Goal: Task Accomplishment & Management: Complete application form

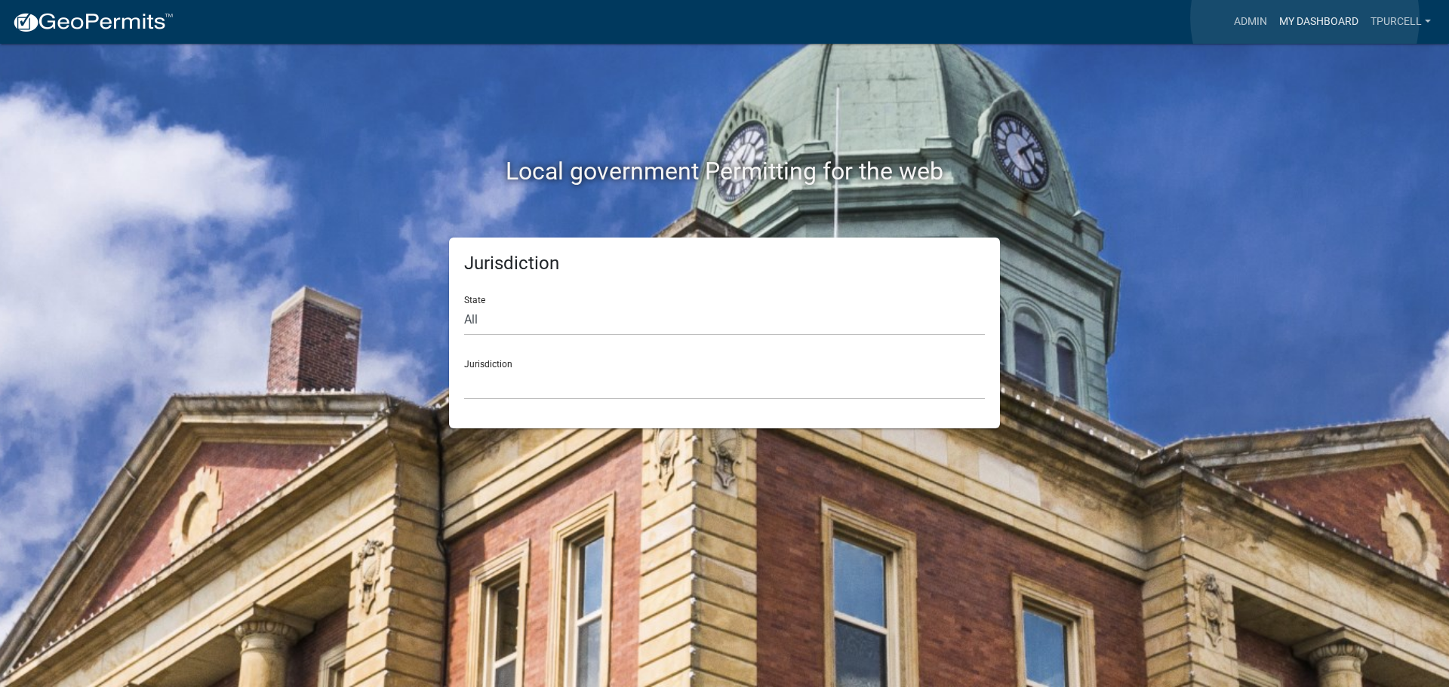
click at [1305, 18] on link "My Dashboard" at bounding box center [1318, 22] width 91 height 29
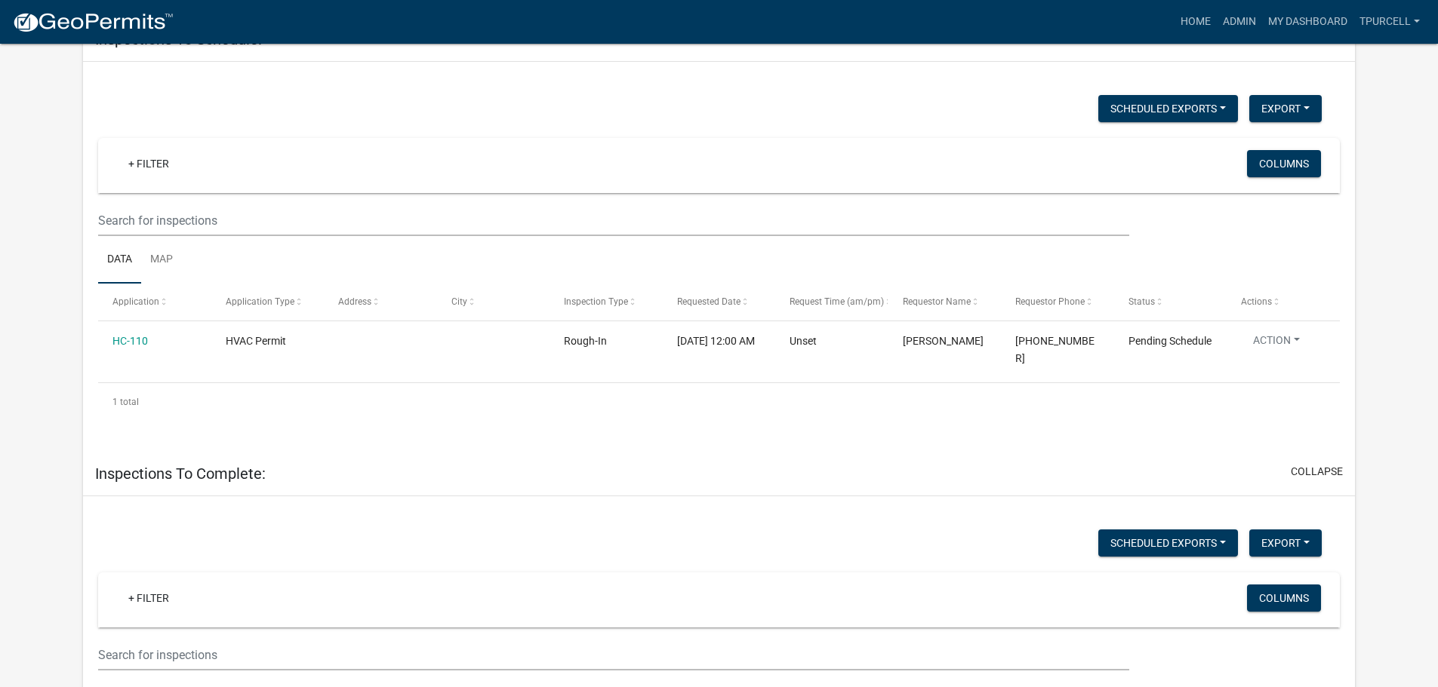
scroll to position [75, 0]
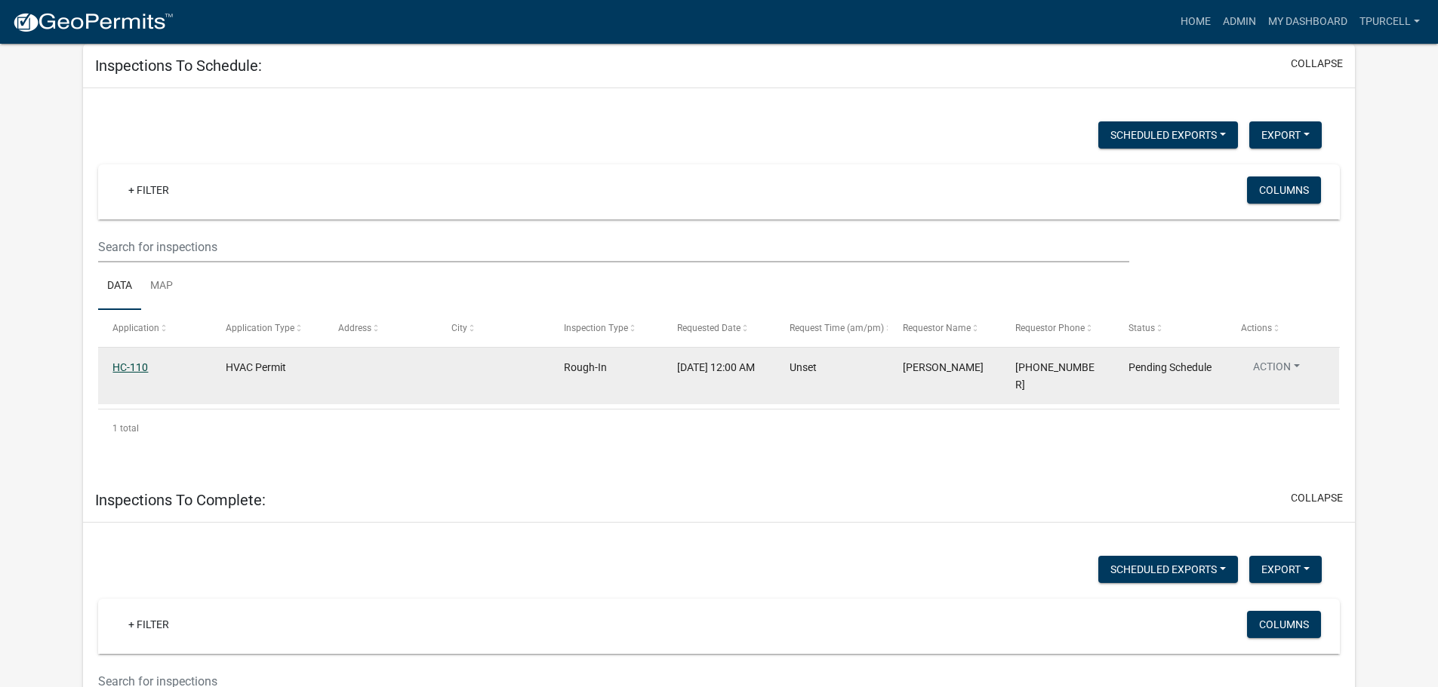
click at [125, 364] on link "HC-110" at bounding box center [129, 367] width 35 height 12
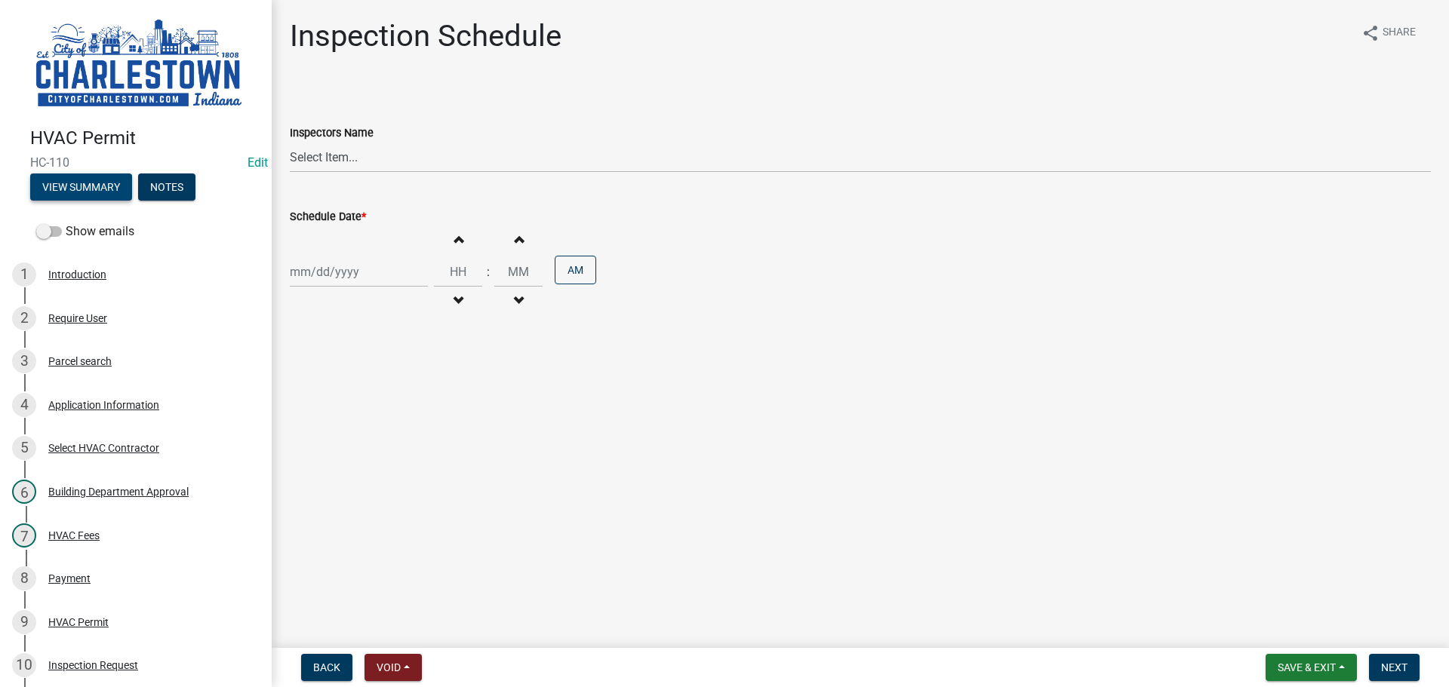
click at [96, 176] on button "View Summary" at bounding box center [81, 187] width 102 height 27
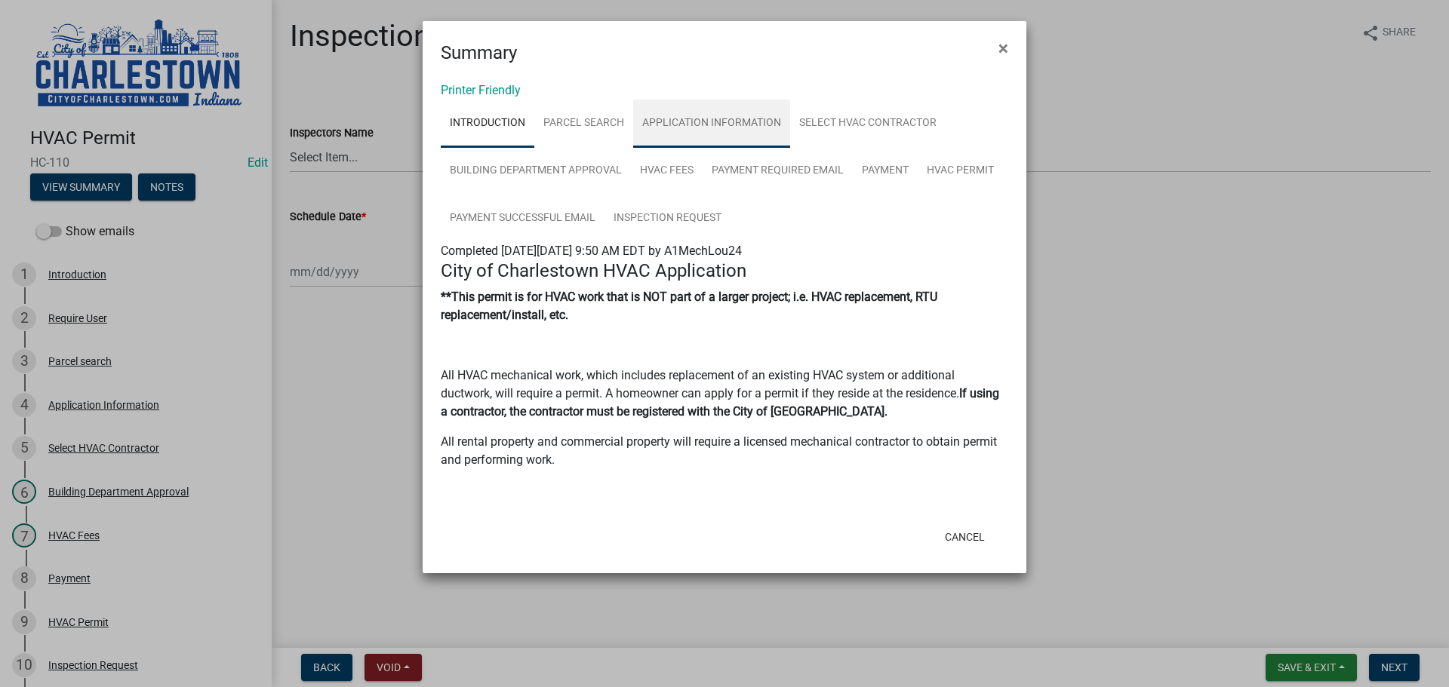
click at [717, 123] on link "Application Information" at bounding box center [711, 124] width 157 height 48
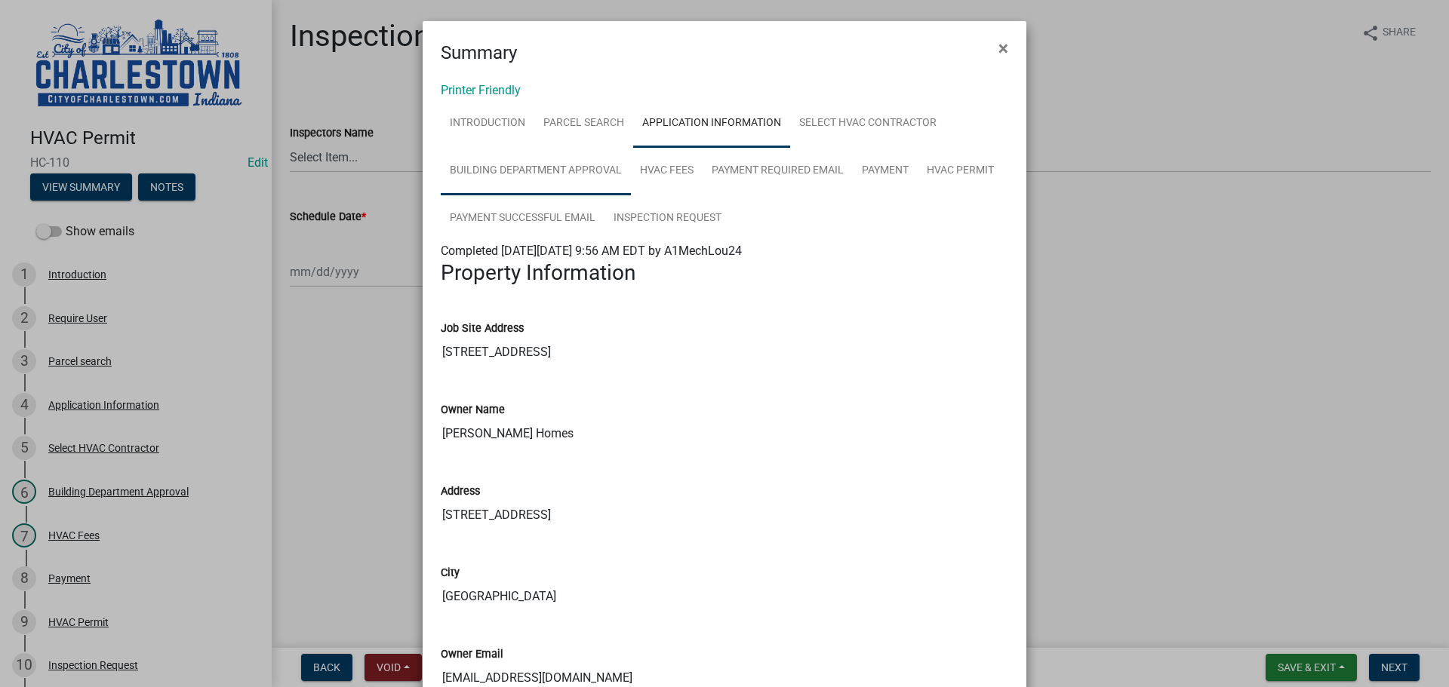
click at [568, 168] on link "Building Department Approval" at bounding box center [536, 171] width 190 height 48
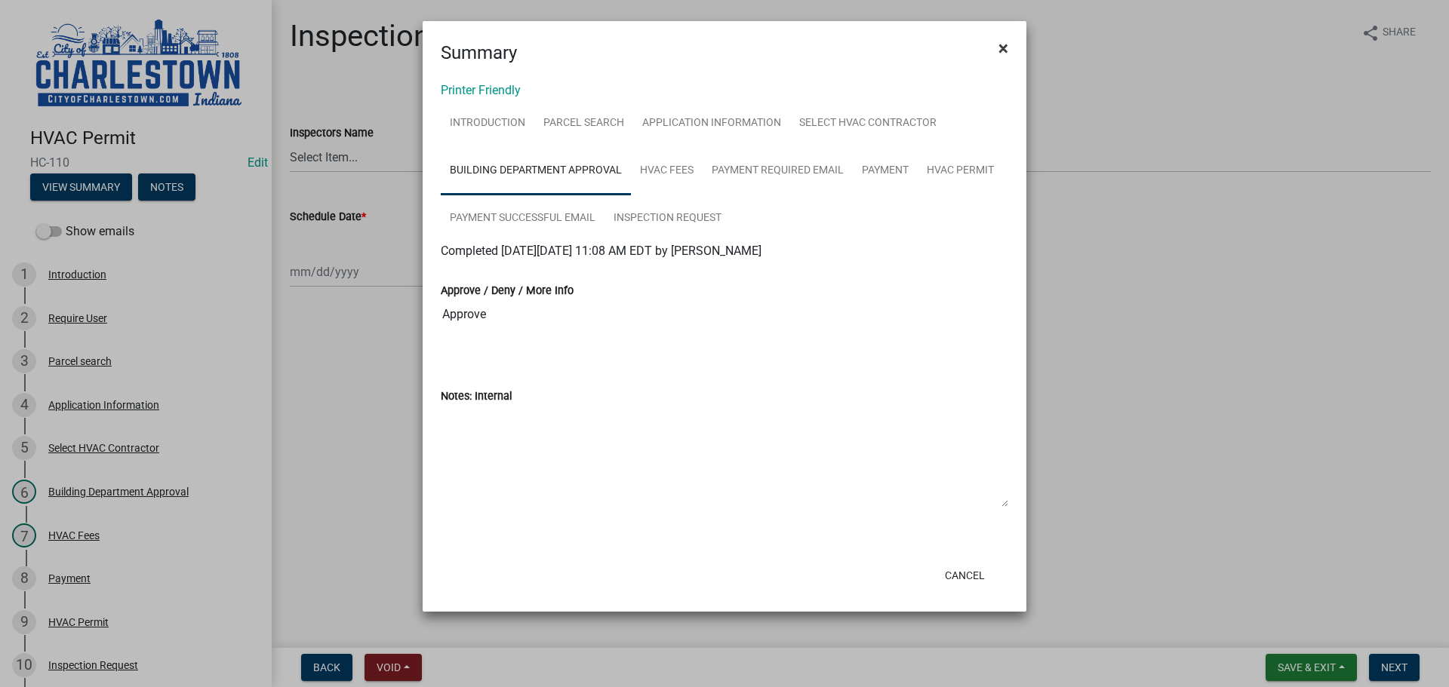
click at [1002, 51] on span "×" at bounding box center [1003, 48] width 10 height 21
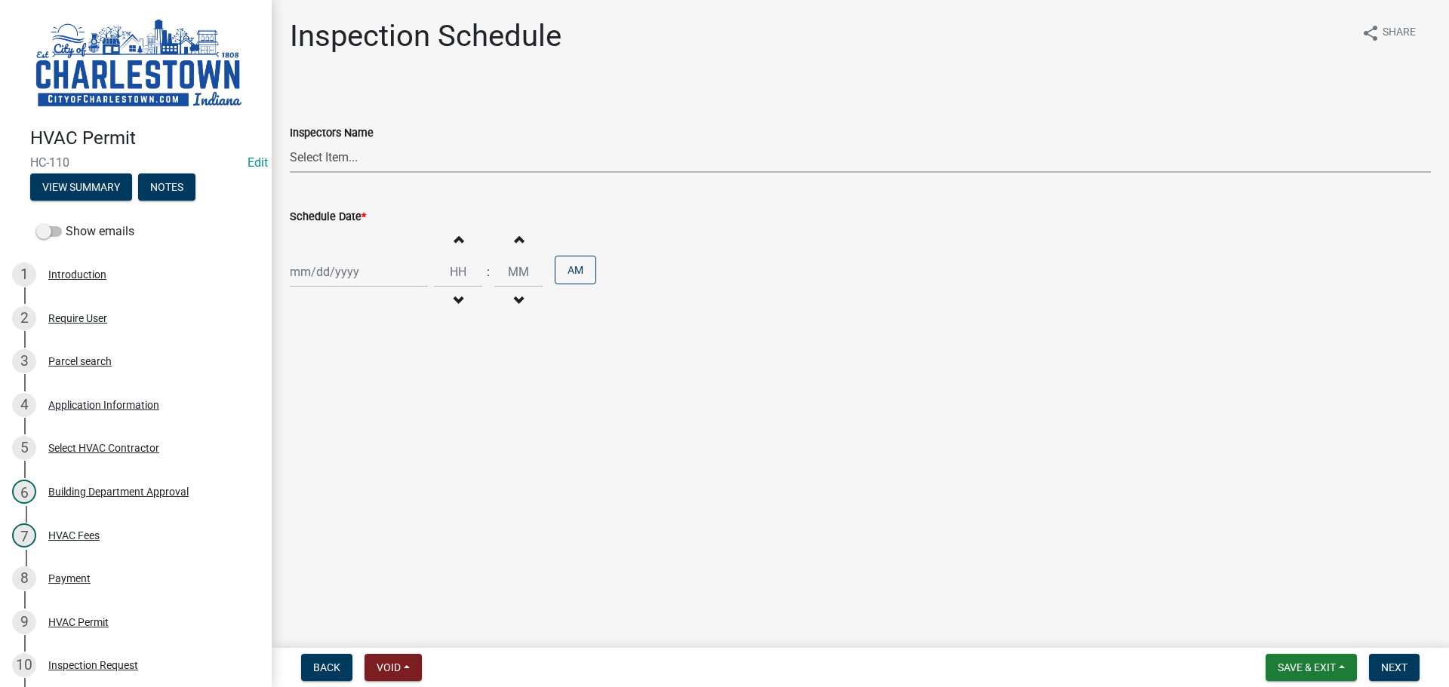
click at [340, 161] on select "Select Item... [PERSON_NAME] ([PERSON_NAME]) [PERSON_NAME] ([PERSON_NAME]) [PER…" at bounding box center [860, 157] width 1141 height 31
select select "5e7fec97-ed40-4524-aec0-88a39420d27a"
click at [290, 142] on select "Select Item... [PERSON_NAME] ([PERSON_NAME]) [PERSON_NAME] ([PERSON_NAME]) [PER…" at bounding box center [860, 157] width 1141 height 31
click at [90, 180] on button "View Summary" at bounding box center [81, 187] width 102 height 27
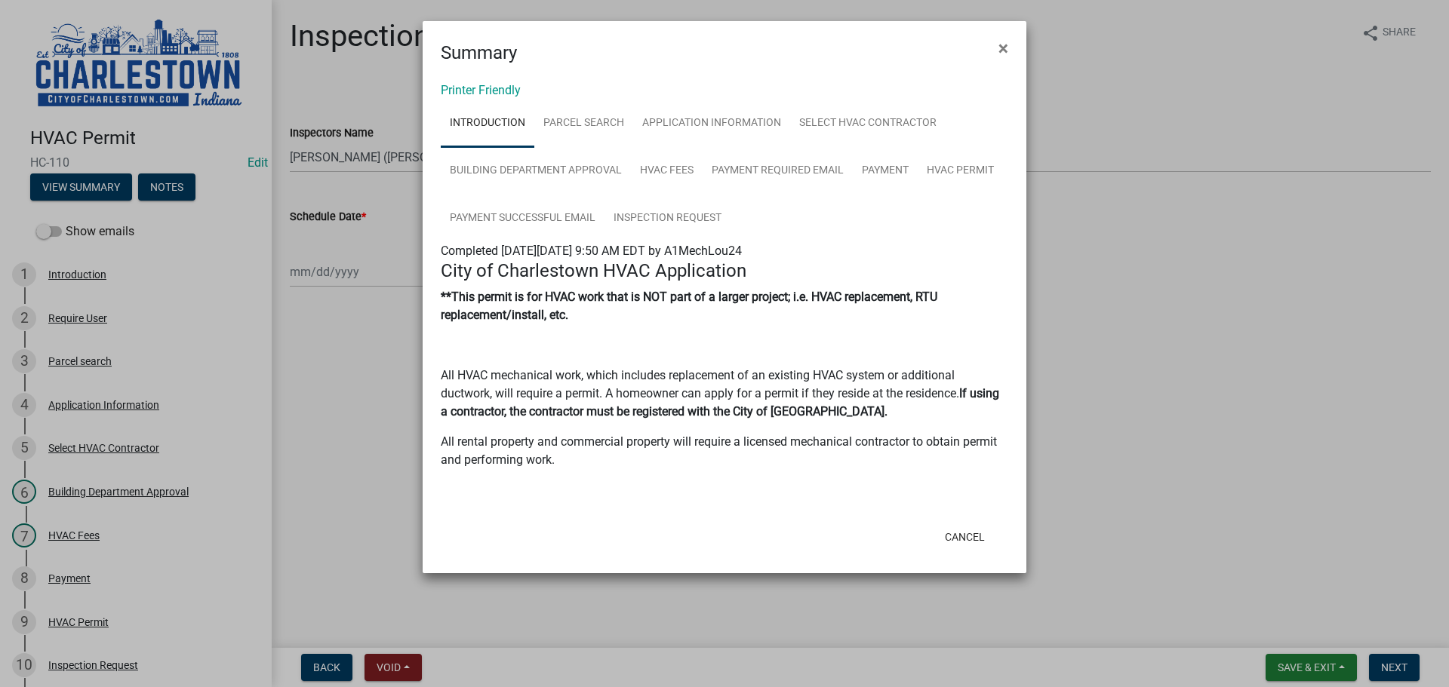
click at [334, 271] on ngb-modal-window "Summary × Printer Friendly Introduction Parcel search Application Information S…" at bounding box center [724, 343] width 1449 height 687
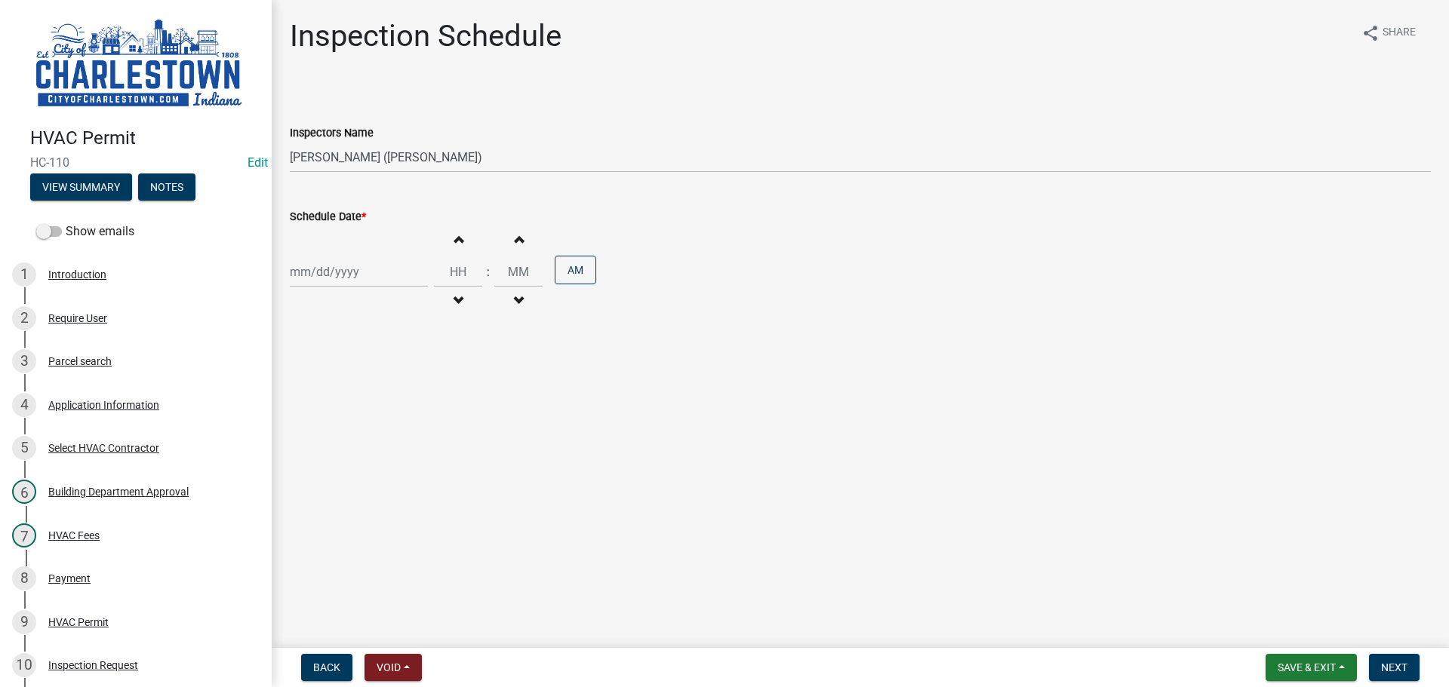
select select "9"
select select "2025"
click at [319, 278] on div "[PERSON_NAME] Feb Mar Apr [PERSON_NAME][DATE] Oct Nov [DATE] 1526 1527 1528 152…" at bounding box center [359, 272] width 138 height 31
click at [307, 424] on div "22" at bounding box center [305, 425] width 24 height 24
type input "[DATE]"
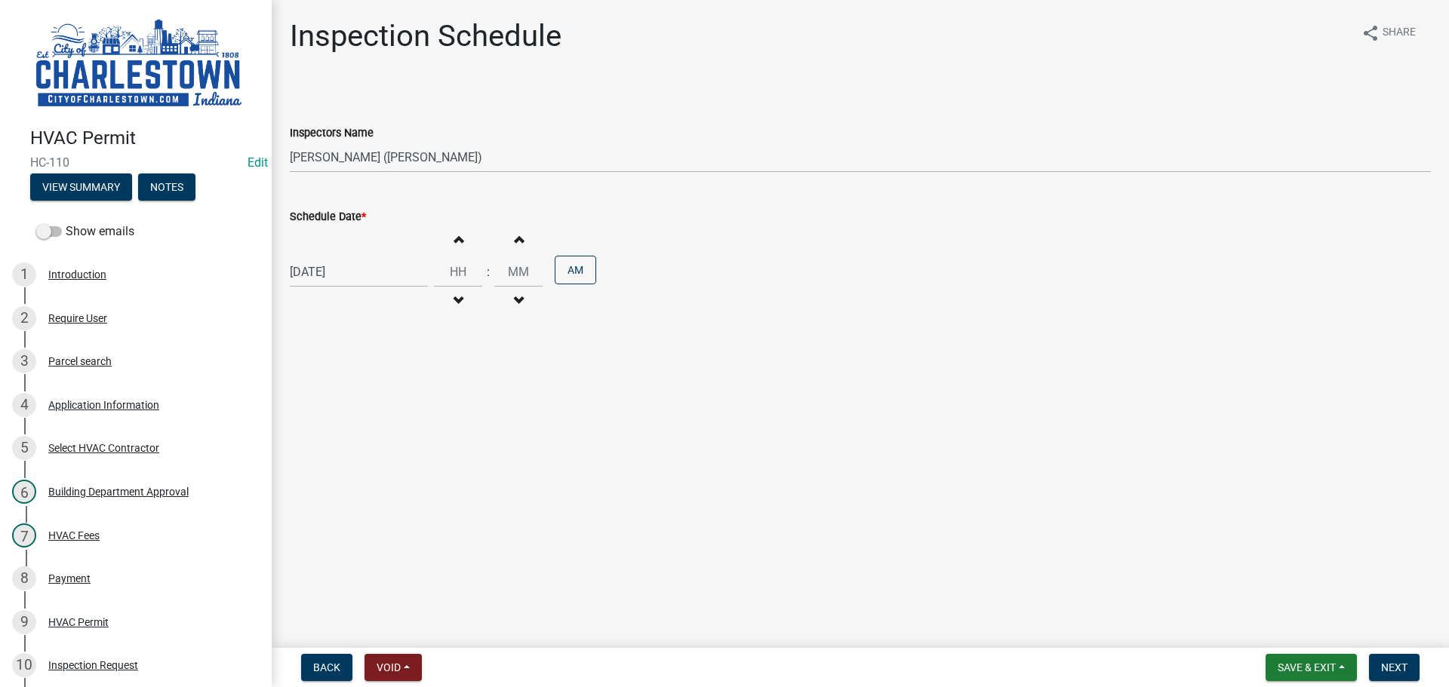
click at [454, 238] on span "button" at bounding box center [458, 239] width 8 height 12
type input "01"
type input "00"
click at [454, 238] on span "button" at bounding box center [458, 239] width 8 height 12
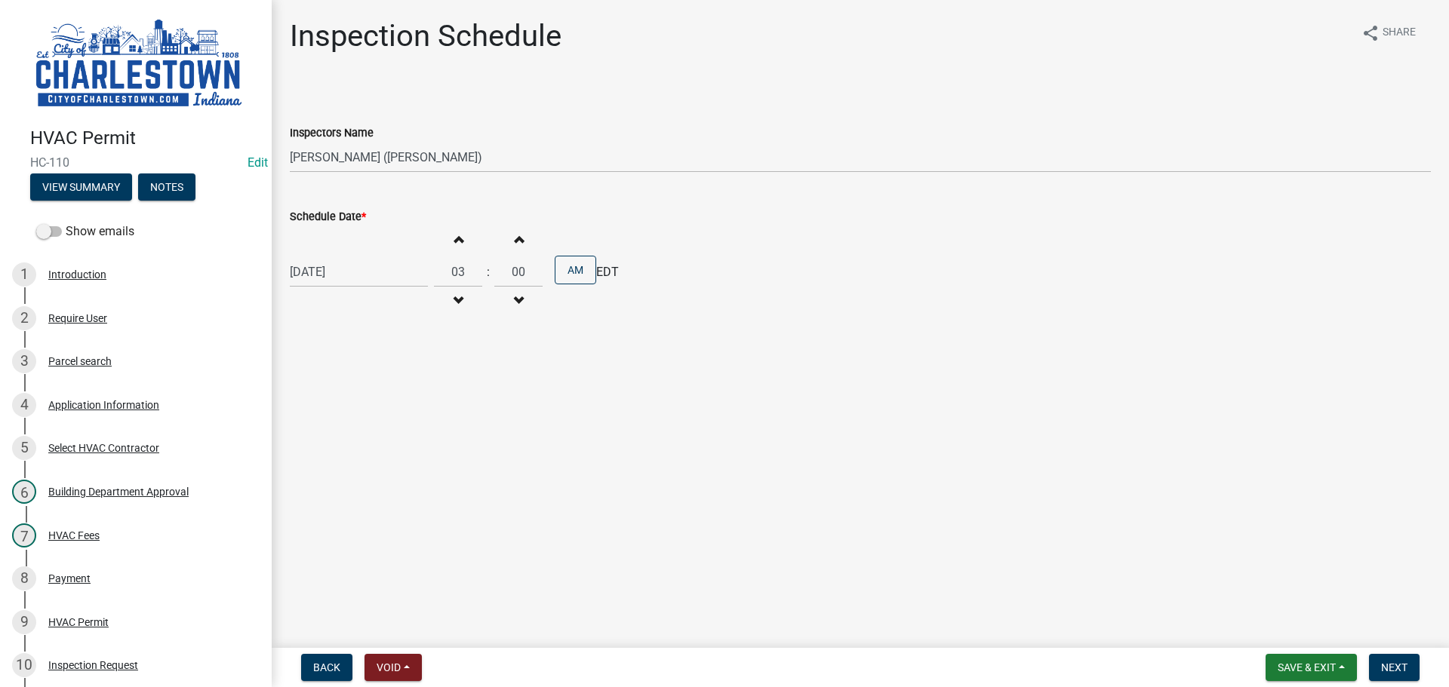
click at [454, 238] on span "button" at bounding box center [458, 239] width 8 height 12
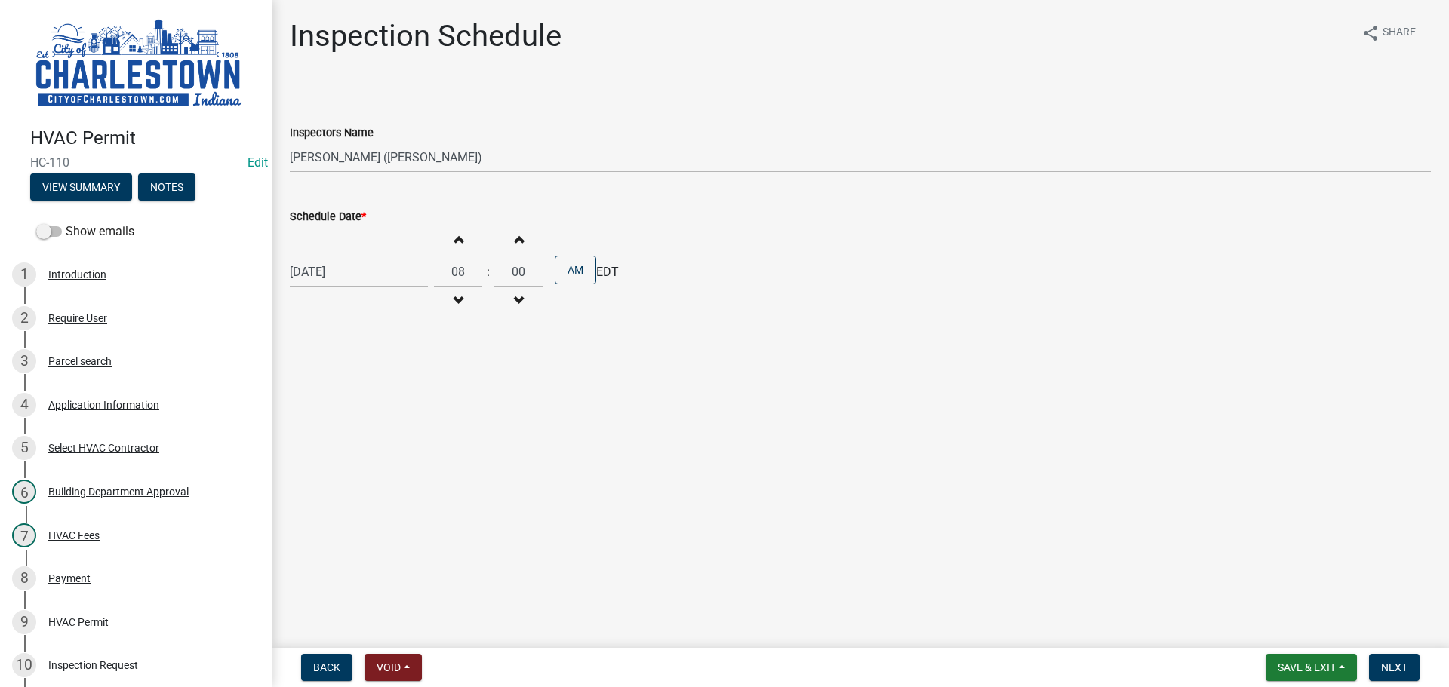
click at [454, 238] on span "button" at bounding box center [458, 239] width 8 height 12
type input "10"
drag, startPoint x: 1058, startPoint y: 403, endPoint x: 1154, endPoint y: 457, distance: 109.8
click at [1141, 439] on main "Inspection Schedule share Share Inspectors Name Select Item... [PERSON_NAME] ([…" at bounding box center [860, 321] width 1177 height 642
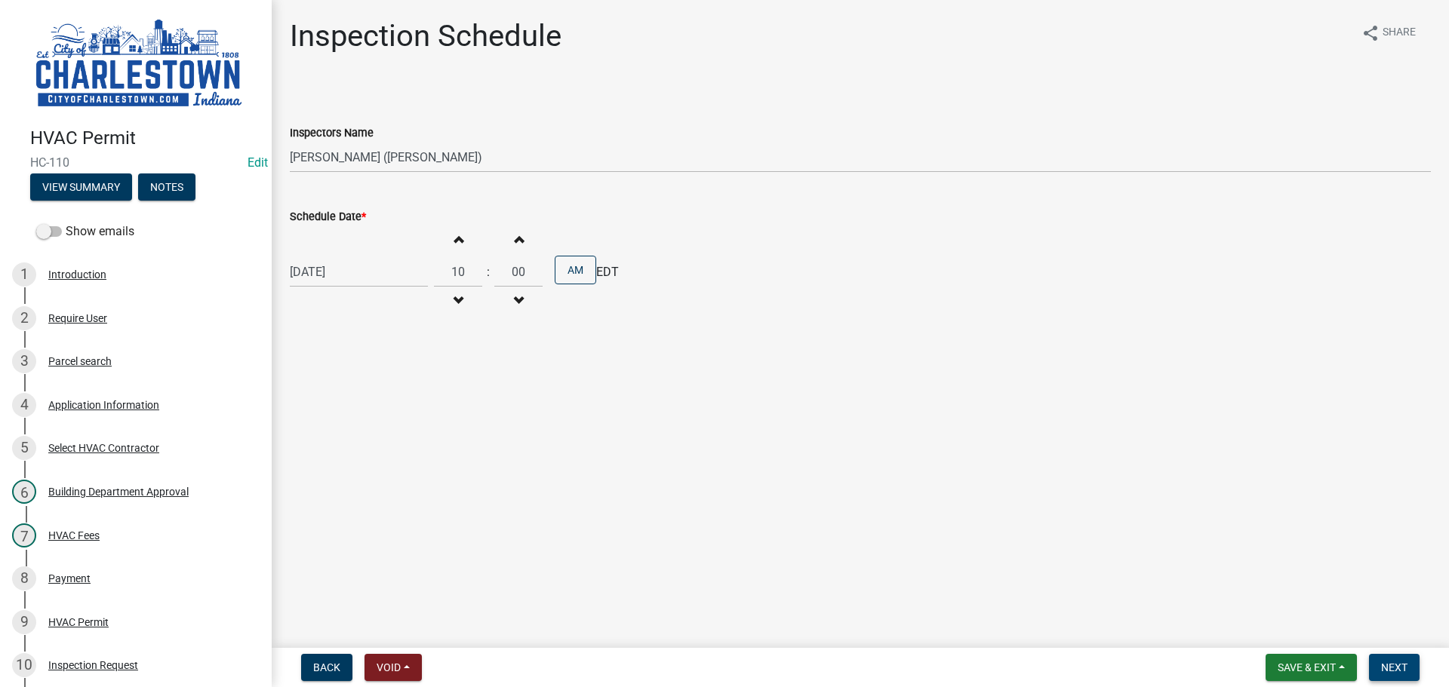
click at [1390, 671] on span "Next" at bounding box center [1394, 668] width 26 height 12
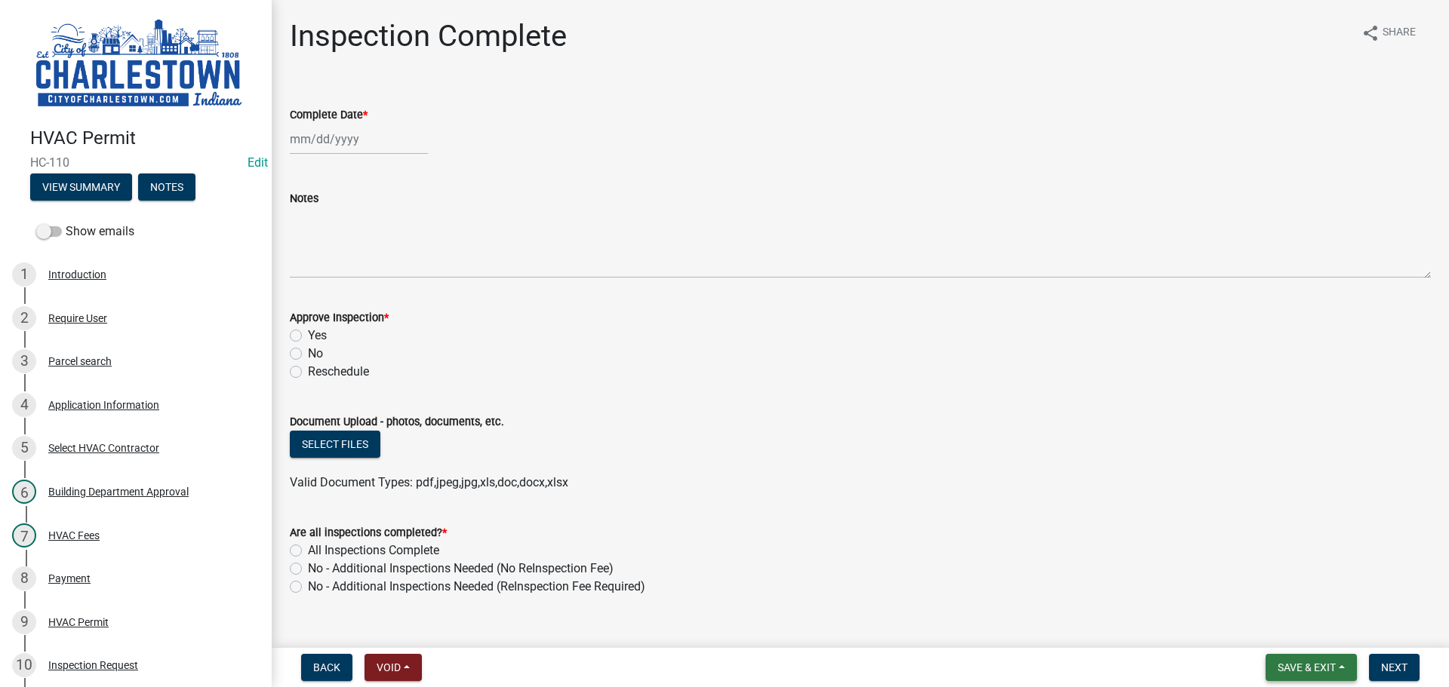
click at [1287, 669] on span "Save & Exit" at bounding box center [1307, 668] width 58 height 12
click at [1273, 641] on button "Save & Exit" at bounding box center [1296, 628] width 121 height 36
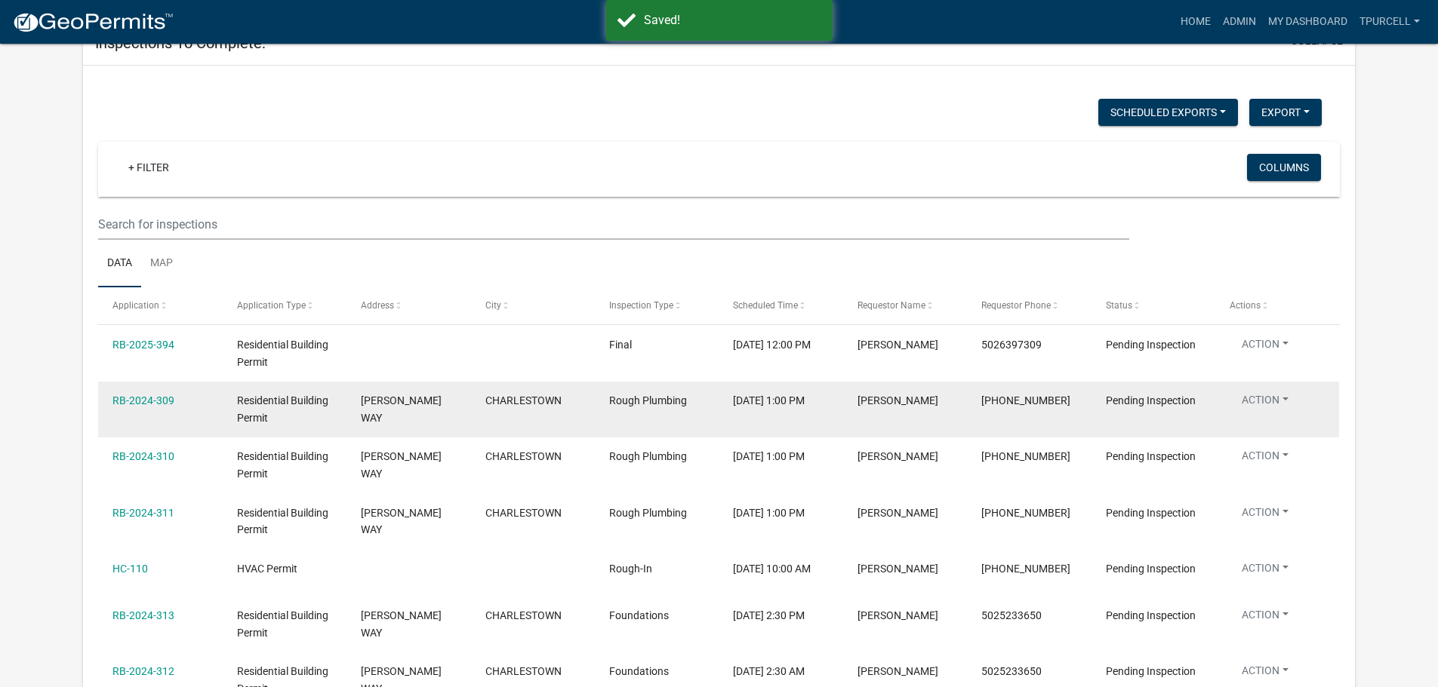
scroll to position [151, 0]
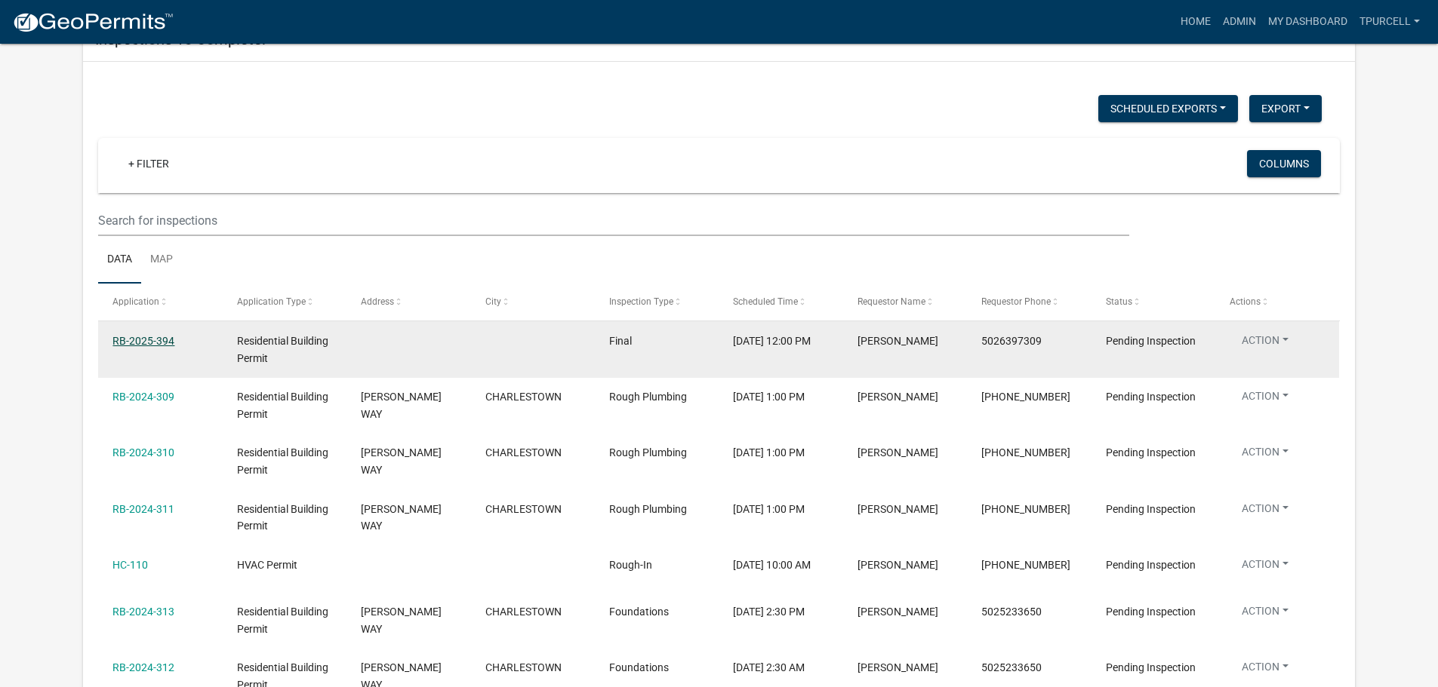
click at [149, 337] on link "RB-2025-394" at bounding box center [143, 341] width 62 height 12
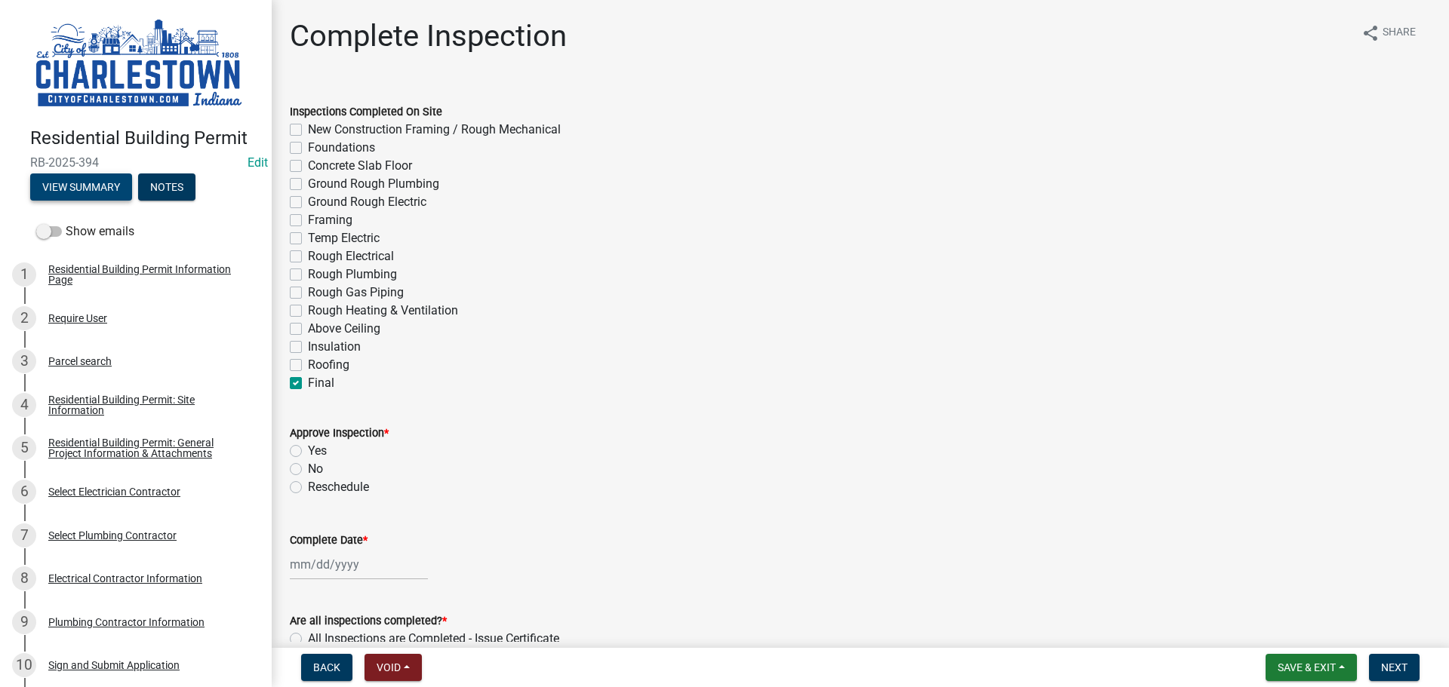
click at [93, 189] on button "View Summary" at bounding box center [81, 187] width 102 height 27
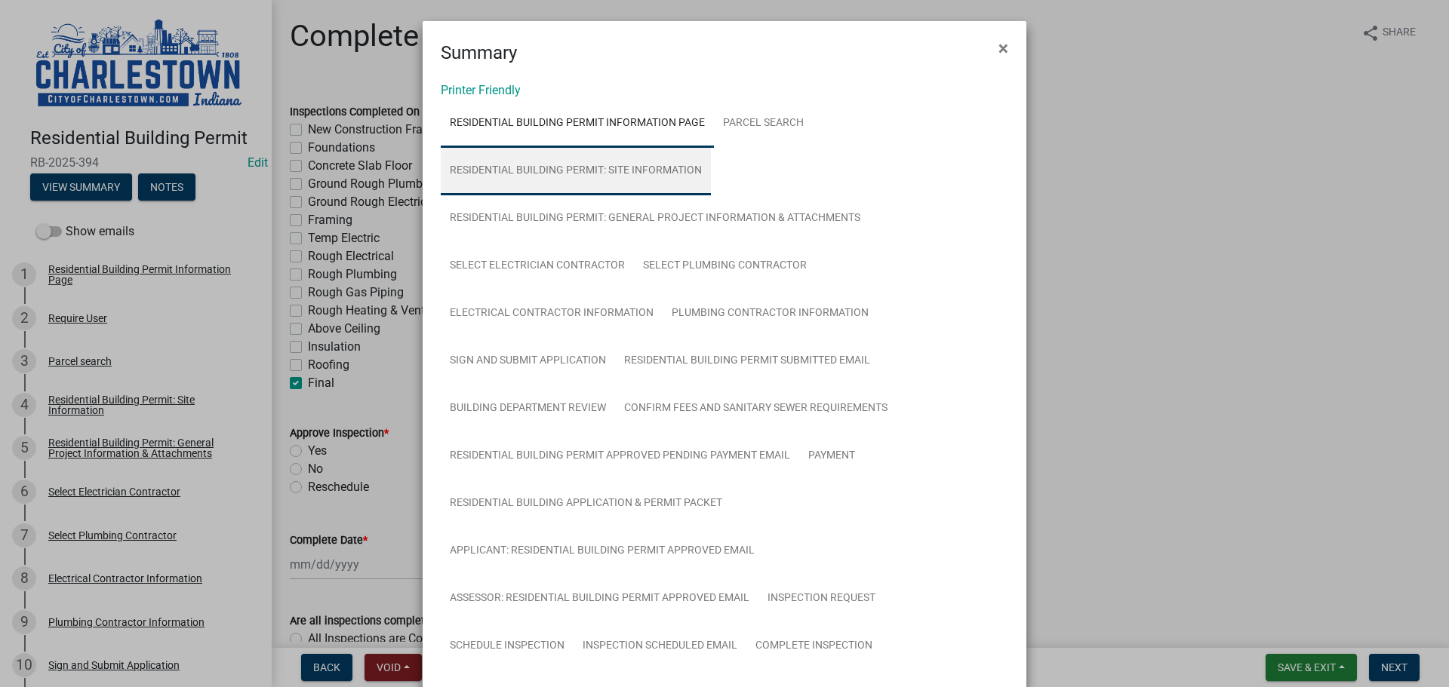
click at [646, 169] on link "Residential Building Permit: Site Information" at bounding box center [576, 171] width 270 height 48
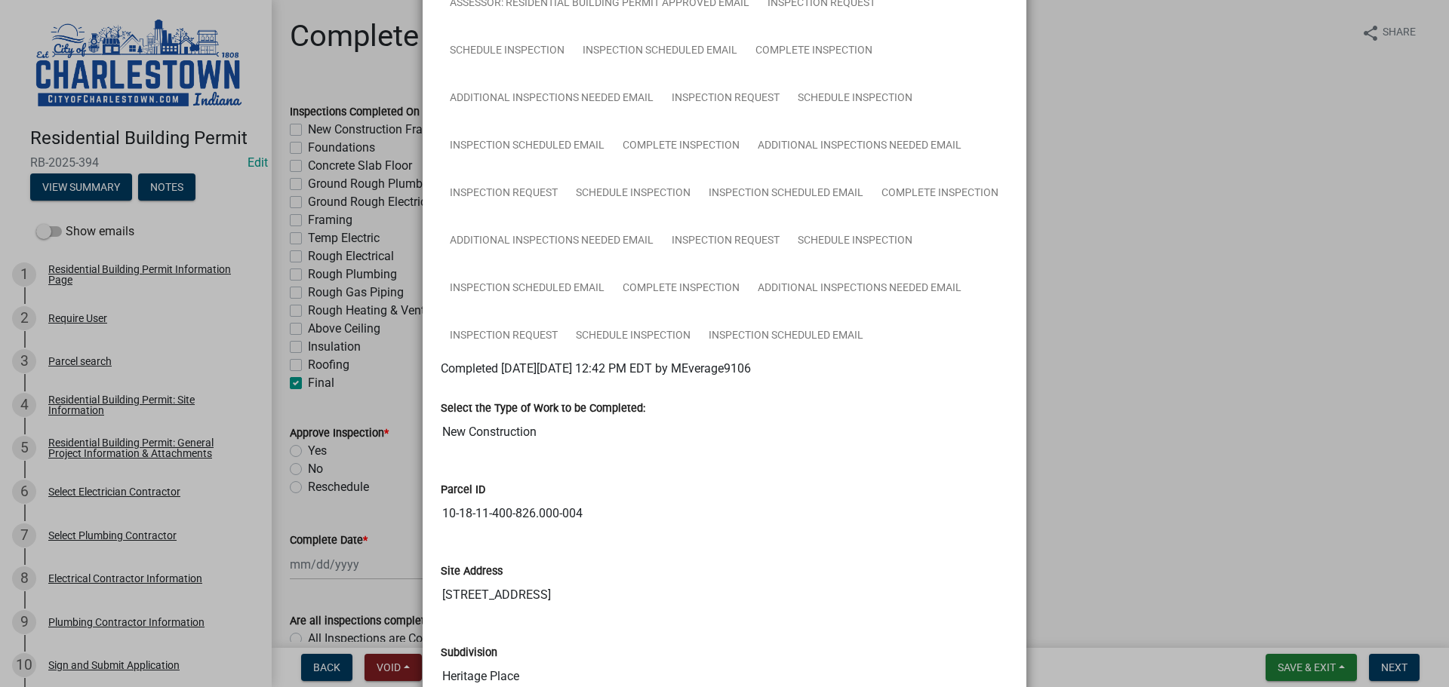
scroll to position [226, 0]
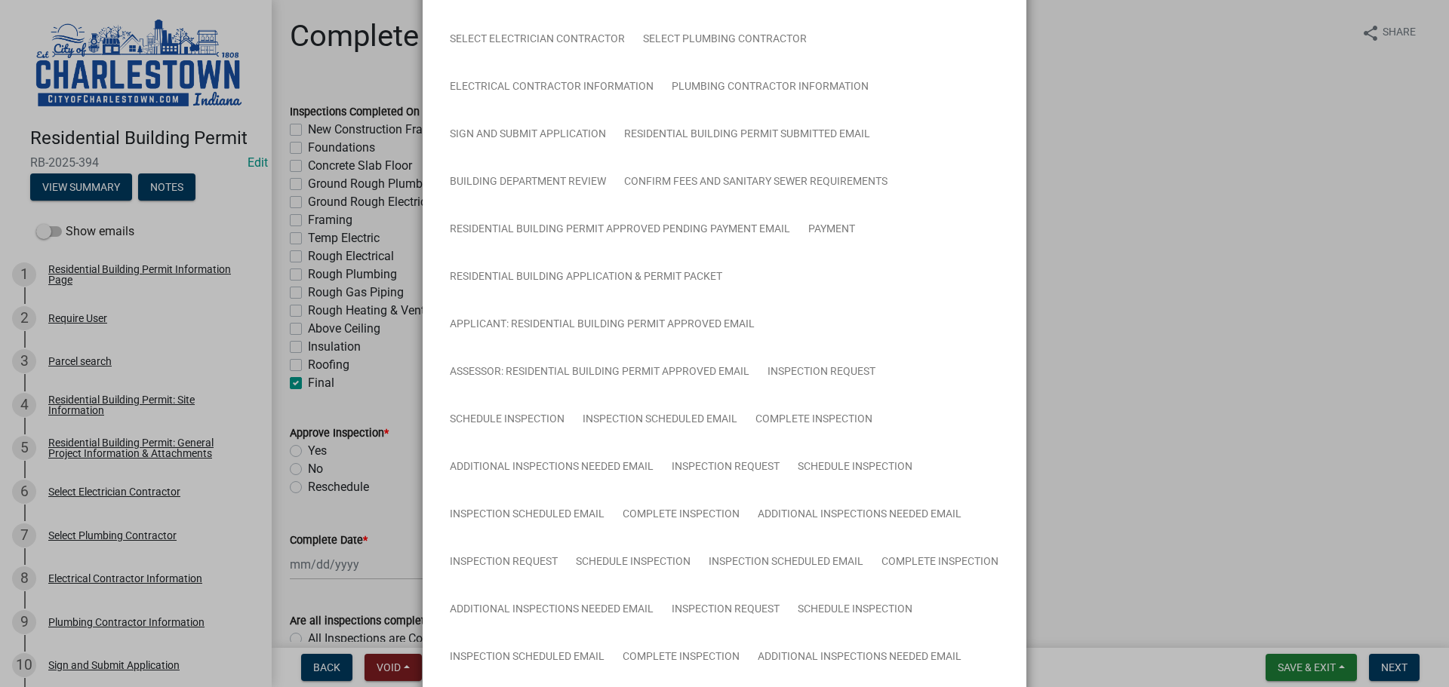
click at [1169, 195] on ngb-modal-window "Summary × Printer Friendly Residential Building Permit Information Page Parcel …" at bounding box center [724, 343] width 1449 height 687
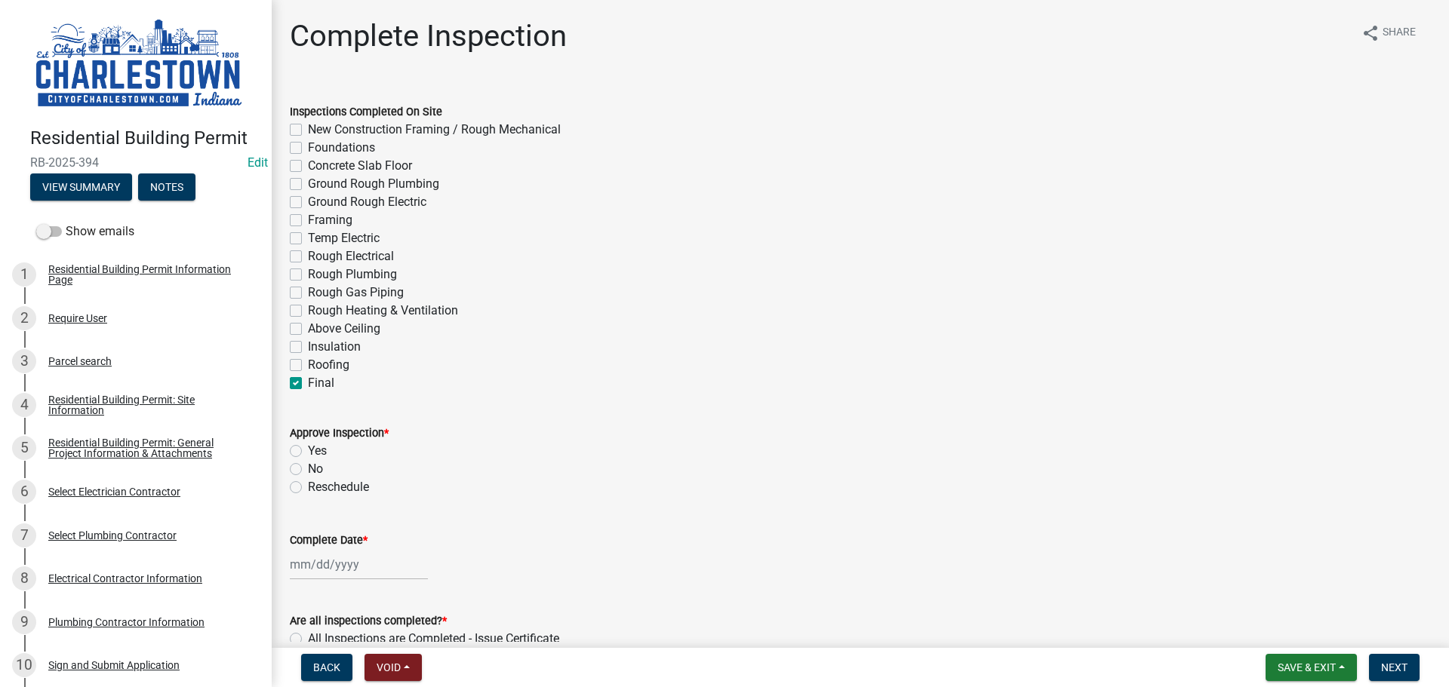
drag, startPoint x: 295, startPoint y: 450, endPoint x: 319, endPoint y: 481, distance: 39.2
click at [308, 452] on label "Yes" at bounding box center [317, 451] width 19 height 18
click at [308, 452] on input "Yes" at bounding box center [313, 447] width 10 height 10
radio input "true"
click at [340, 563] on div at bounding box center [359, 564] width 138 height 31
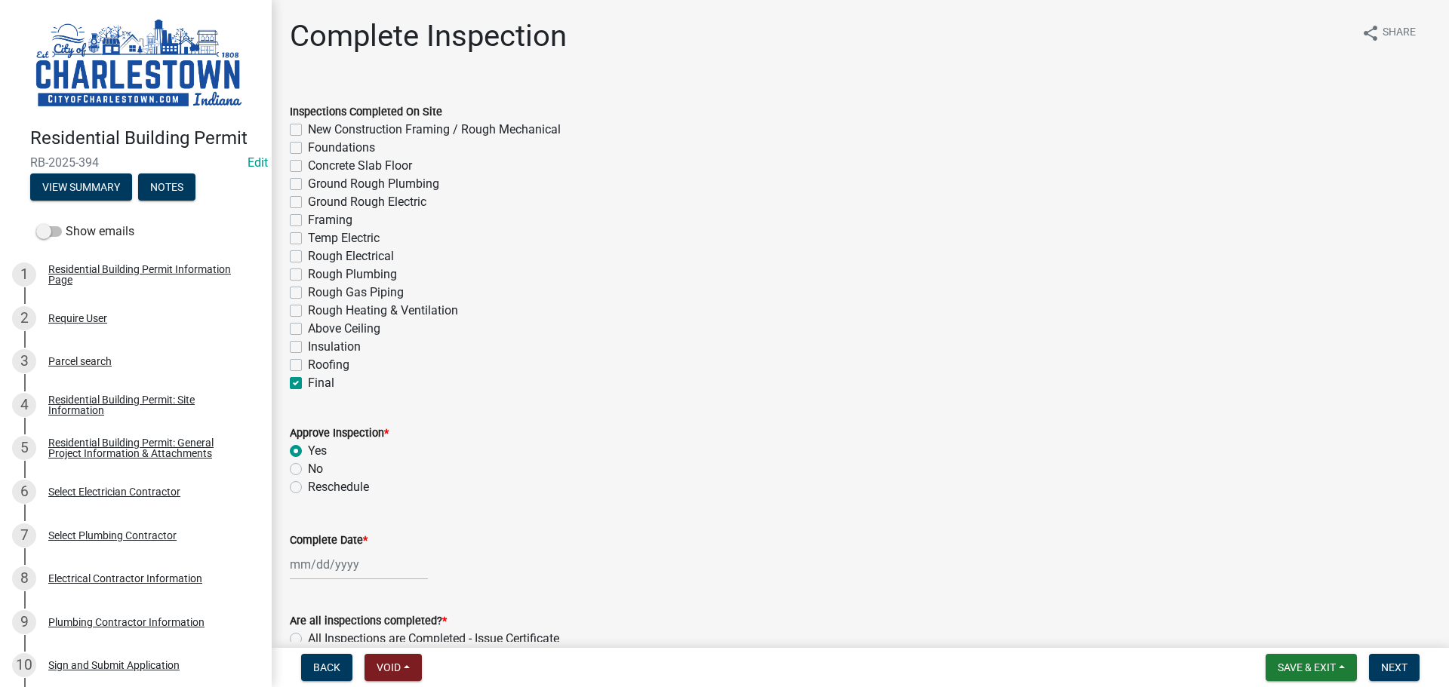
select select "9"
select select "2025"
click at [398, 461] on div "19" at bounding box center [401, 460] width 24 height 24
type input "[DATE]"
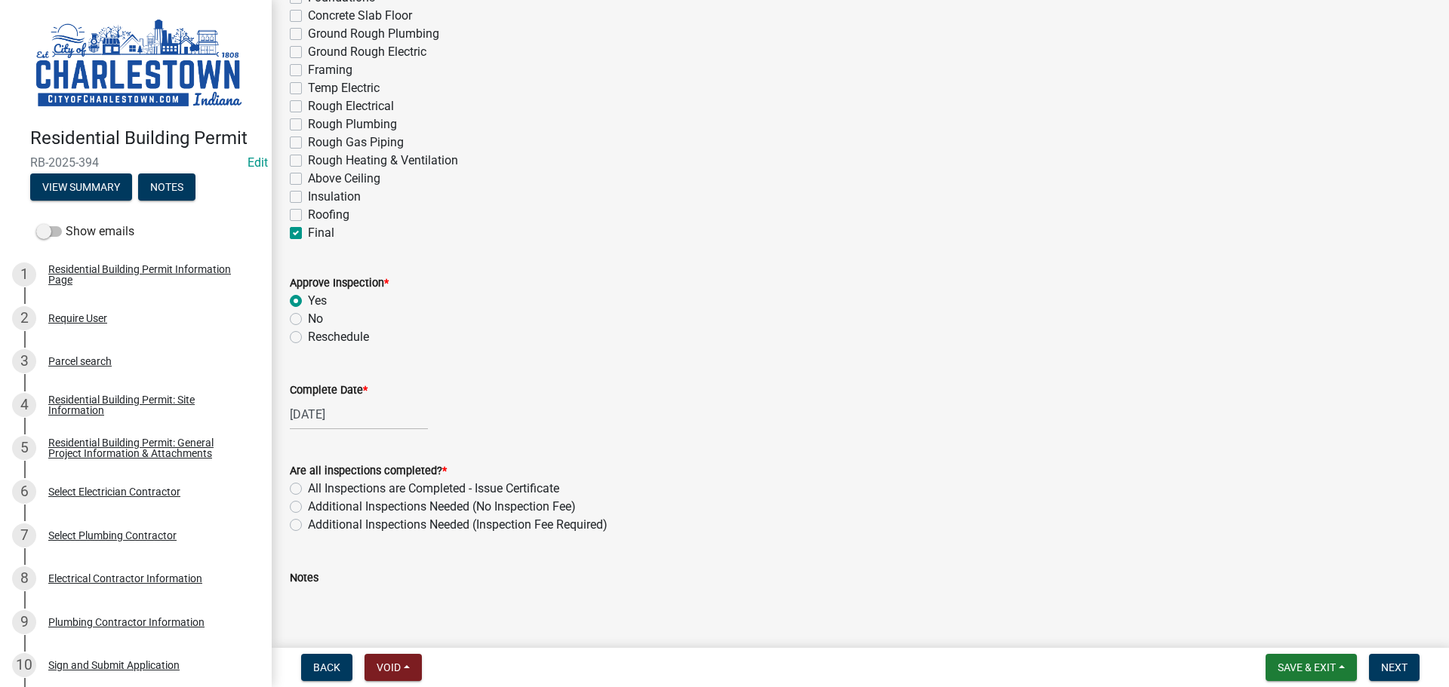
scroll to position [151, 0]
click at [308, 488] on label "All Inspections are Completed - Issue Certificate" at bounding box center [433, 488] width 251 height 18
click at [308, 488] on input "All Inspections are Completed - Issue Certificate" at bounding box center [313, 484] width 10 height 10
radio input "true"
click at [355, 582] on div "Notes" at bounding box center [860, 577] width 1141 height 18
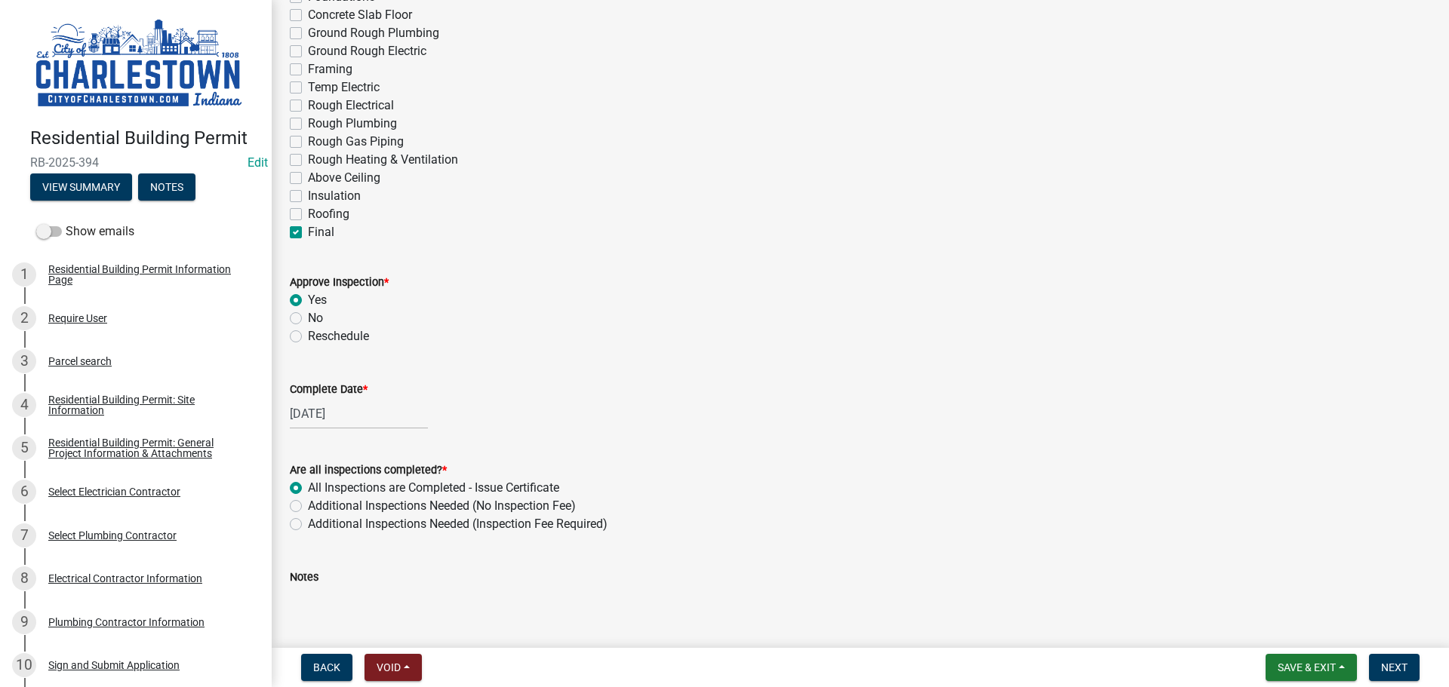
click at [303, 601] on textarea "Notes" at bounding box center [860, 621] width 1141 height 71
click at [541, 598] on textarea "needing splash guards for gutter down spouts" at bounding box center [860, 621] width 1141 height 71
click at [394, 609] on textarea "needing splash guards for gutter down spouts, the floor drain in utlity closed …" at bounding box center [860, 621] width 1141 height 71
click at [719, 613] on textarea "needing splash guards for gutter down spouts, the floor drain in utility closed…" at bounding box center [860, 621] width 1141 height 71
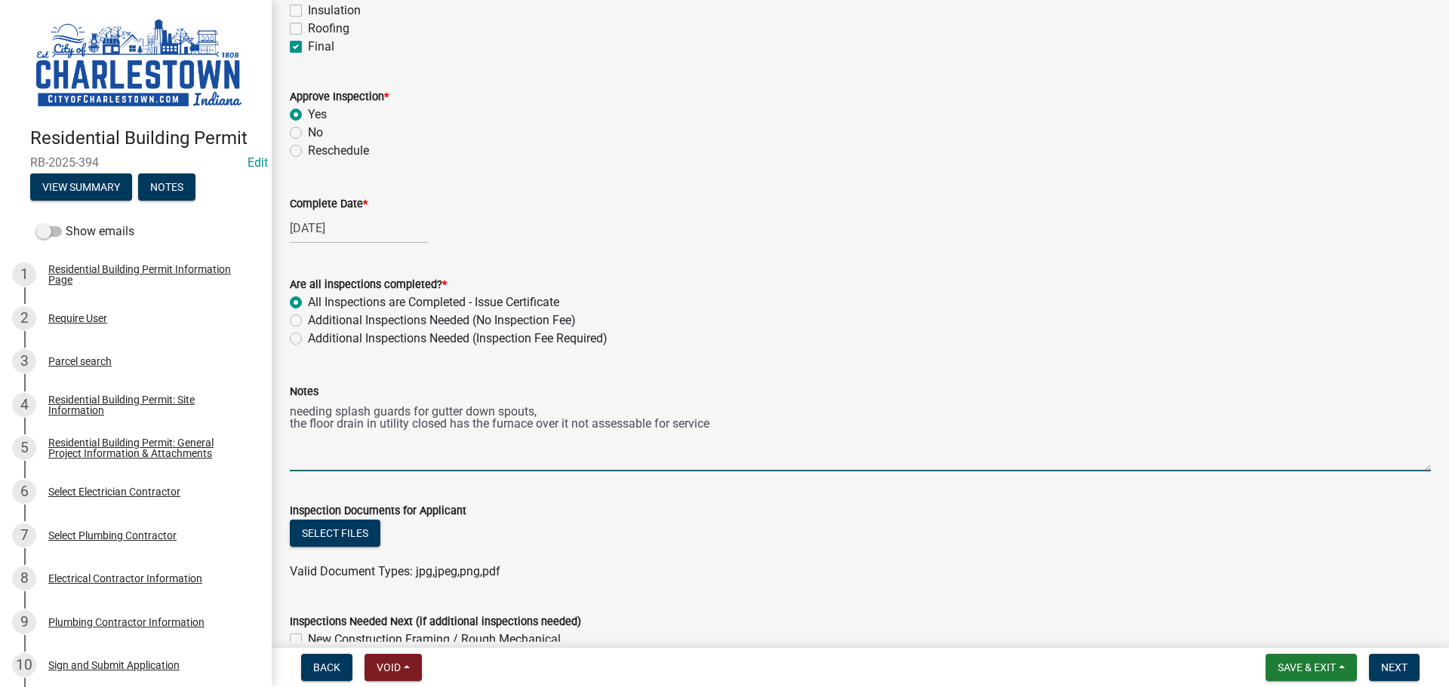
scroll to position [377, 0]
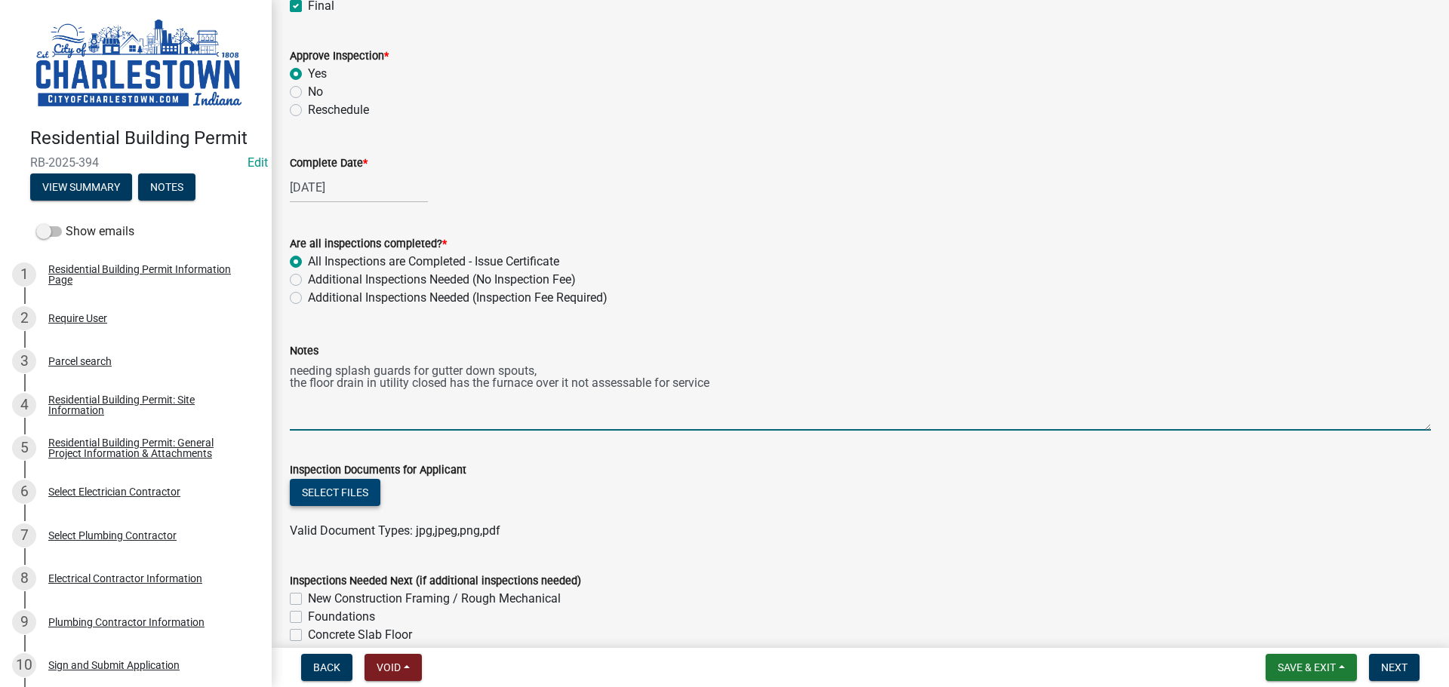
type textarea "needing splash guards for gutter down spouts, the floor drain in utility closed…"
click at [347, 485] on button "Select files" at bounding box center [335, 492] width 91 height 27
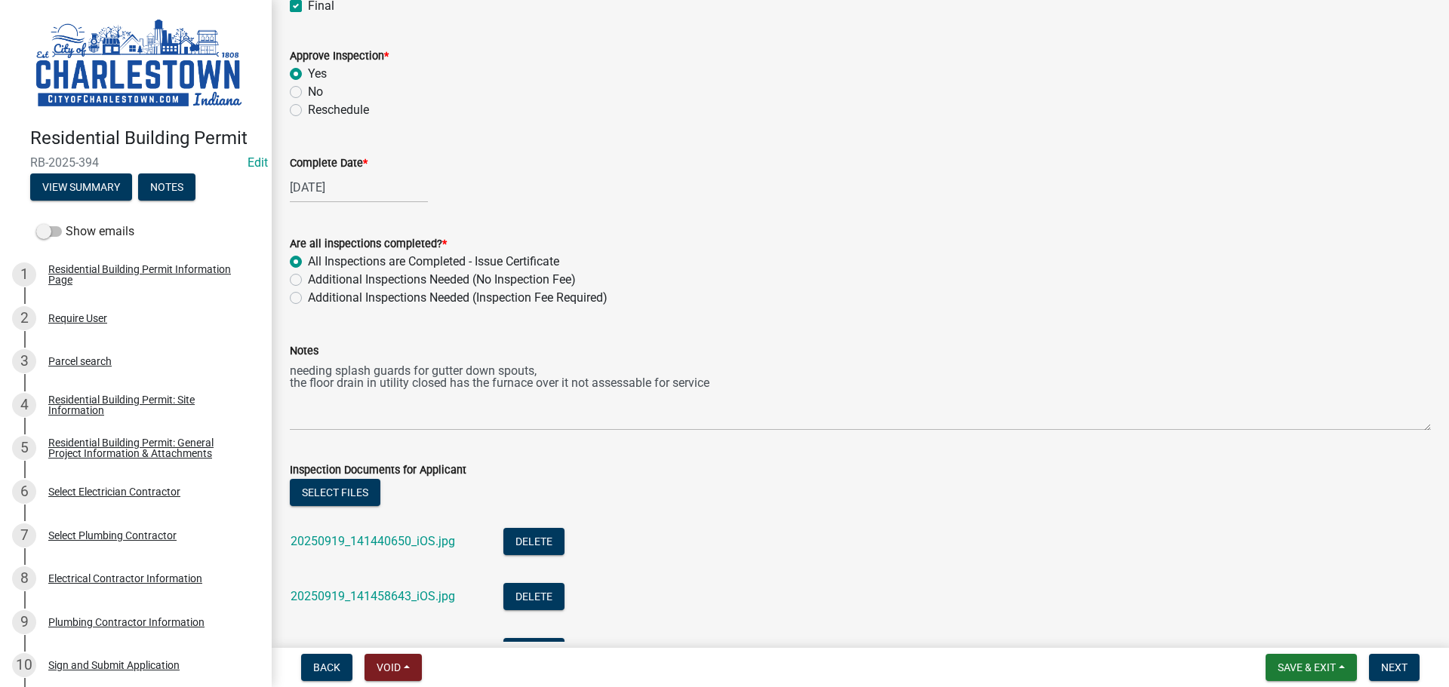
scroll to position [453, 0]
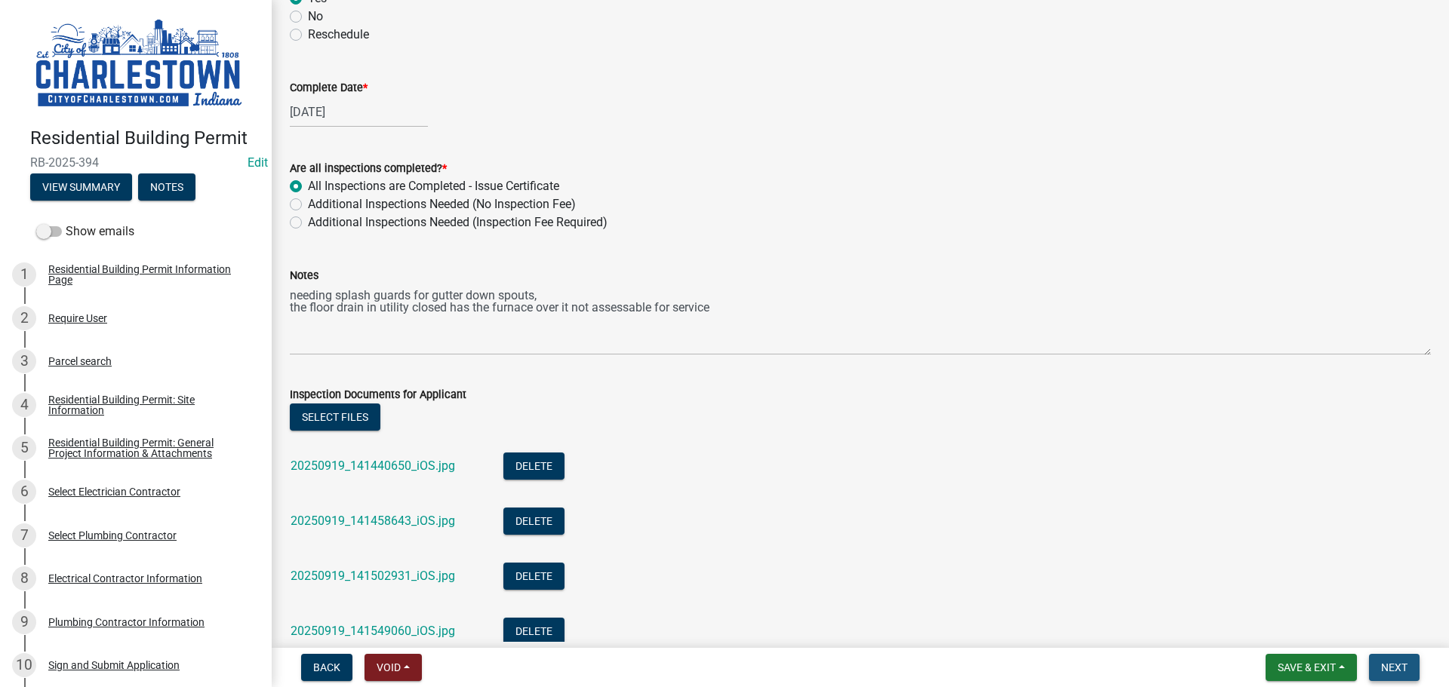
click at [1404, 665] on span "Next" at bounding box center [1394, 668] width 26 height 12
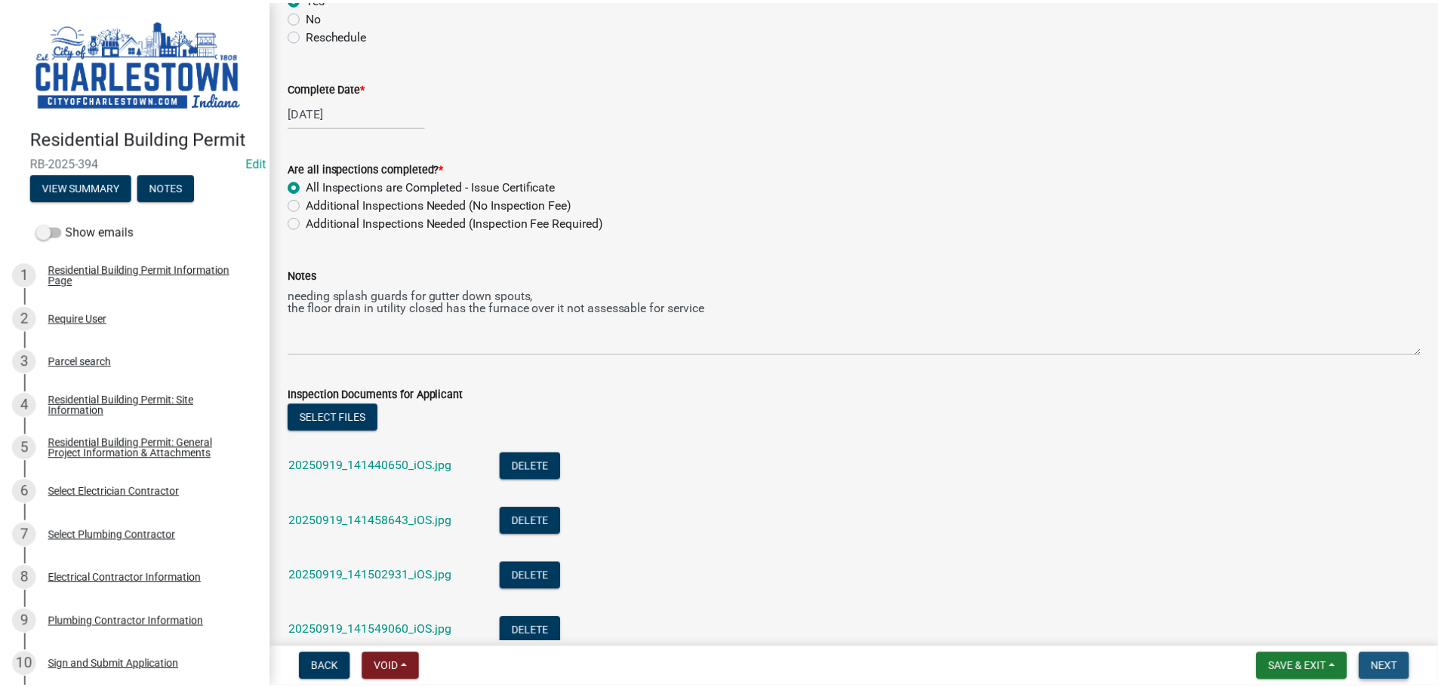
scroll to position [0, 0]
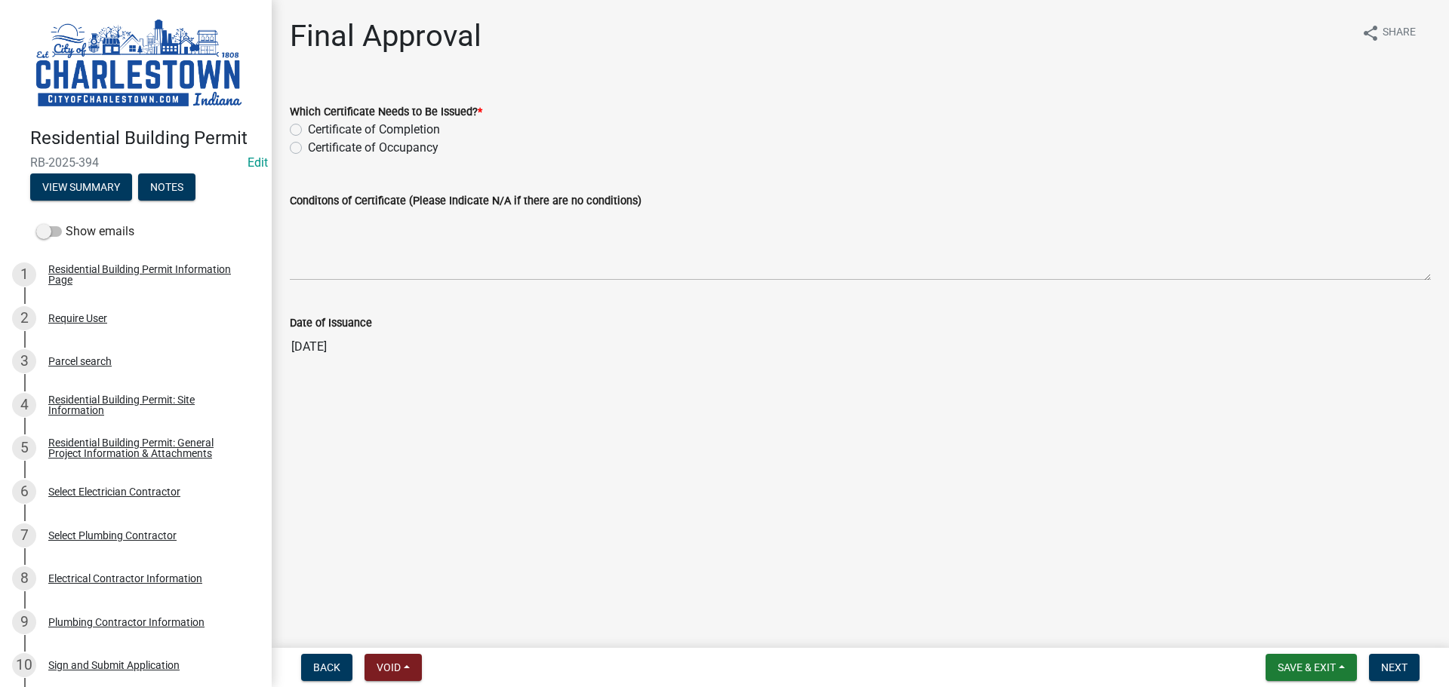
click at [308, 150] on label "Certificate of Occupancy" at bounding box center [373, 148] width 131 height 18
click at [308, 149] on input "Certificate of Occupancy" at bounding box center [313, 144] width 10 height 10
radio input "true"
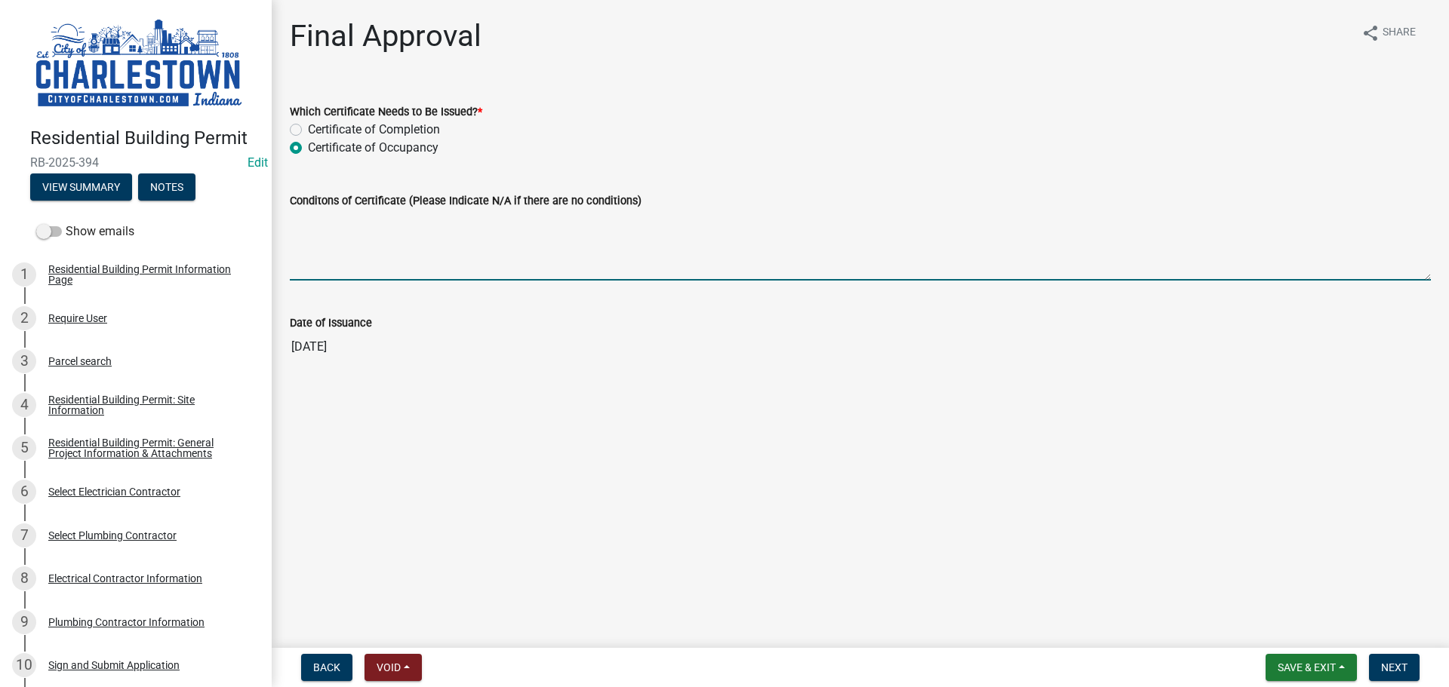
click at [309, 231] on textarea "Conditons of Certificate (Please Indicate N/A if there are no conditions)" at bounding box center [860, 245] width 1141 height 71
type textarea "n"
type textarea "N/A"
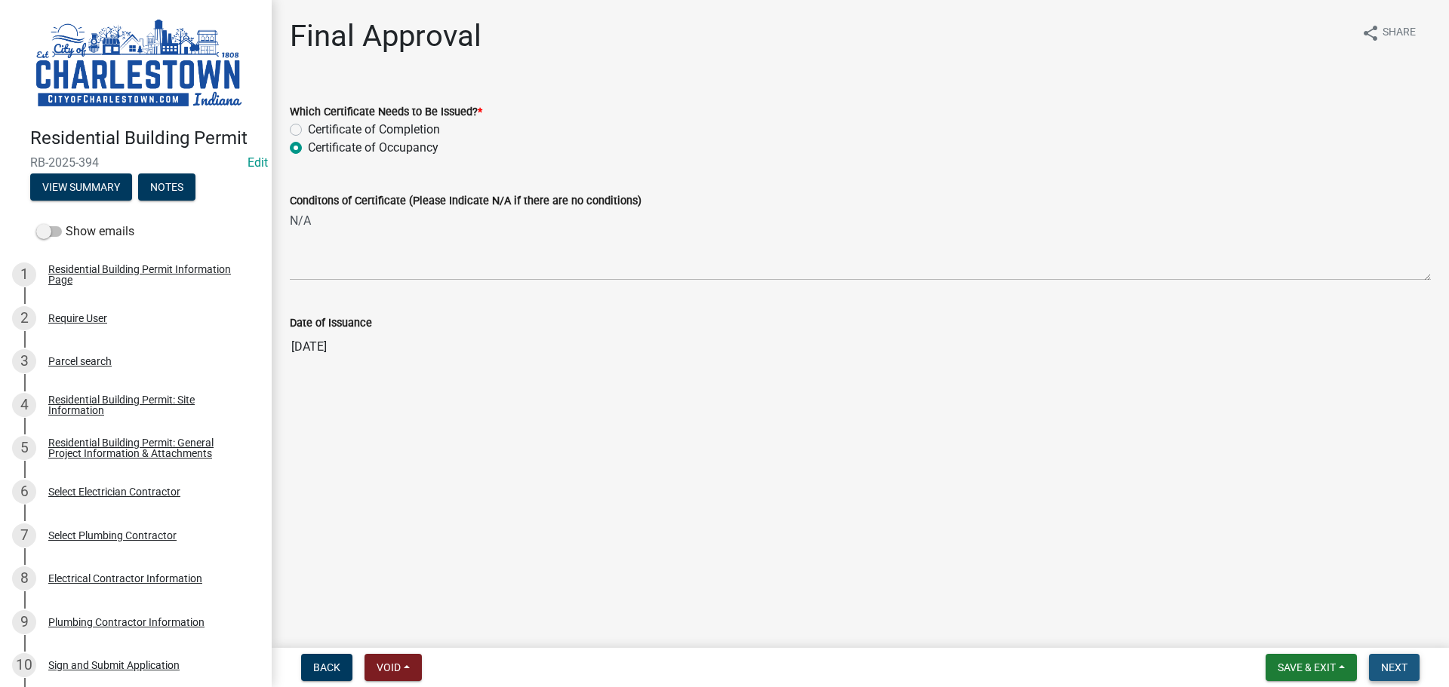
click at [1402, 667] on span "Next" at bounding box center [1394, 668] width 26 height 12
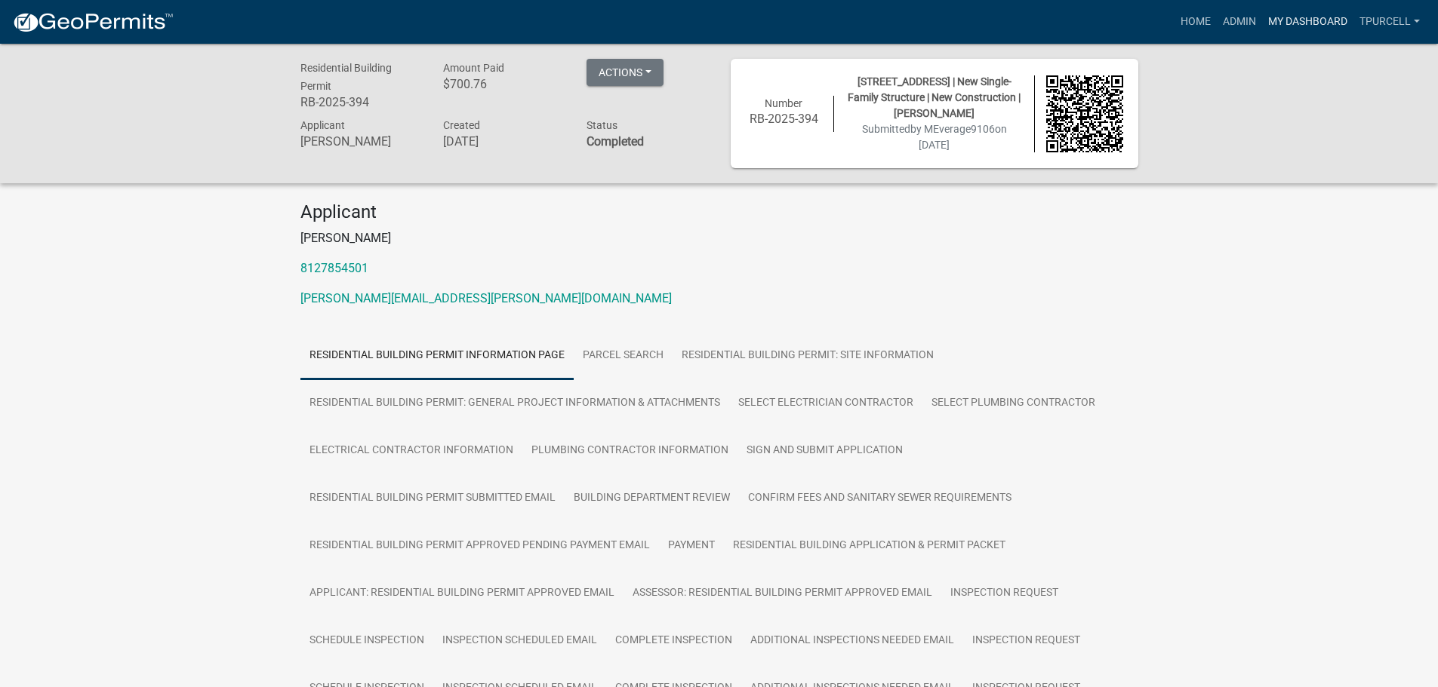
click at [1300, 17] on link "My Dashboard" at bounding box center [1307, 22] width 91 height 29
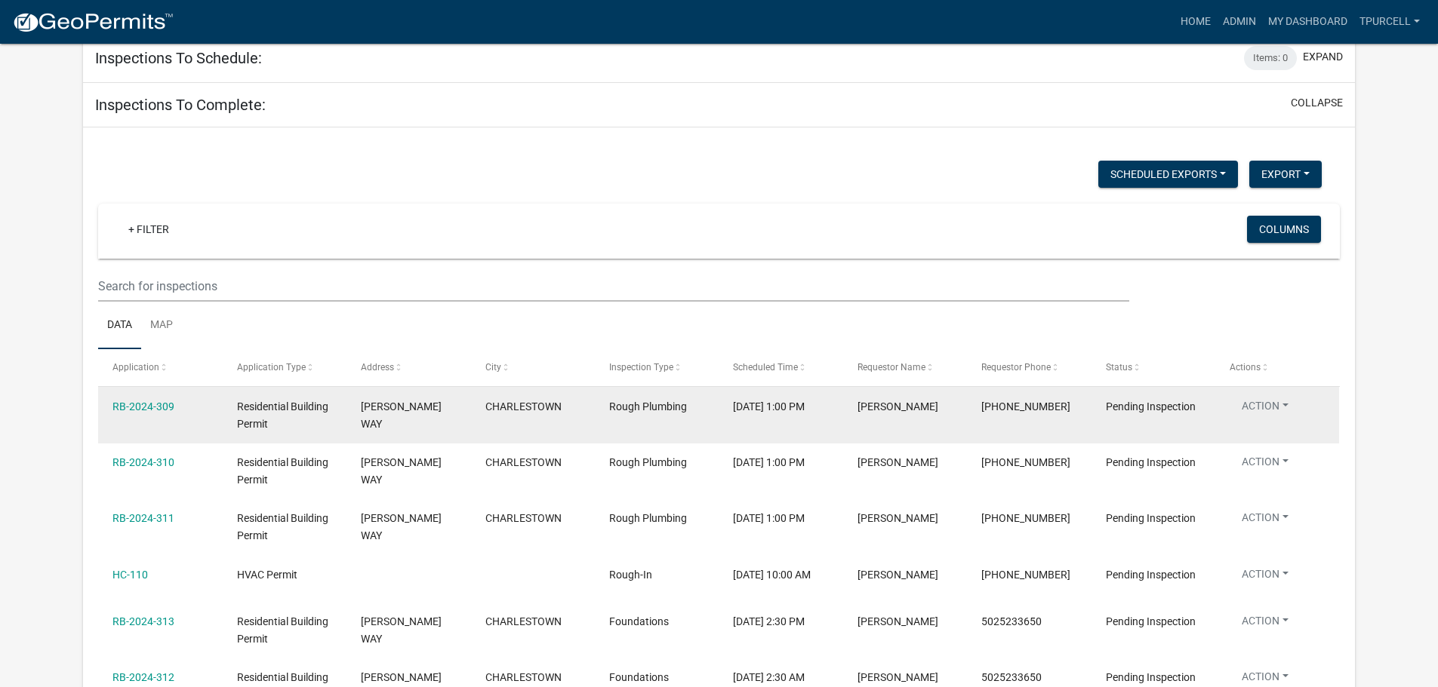
scroll to position [75, 0]
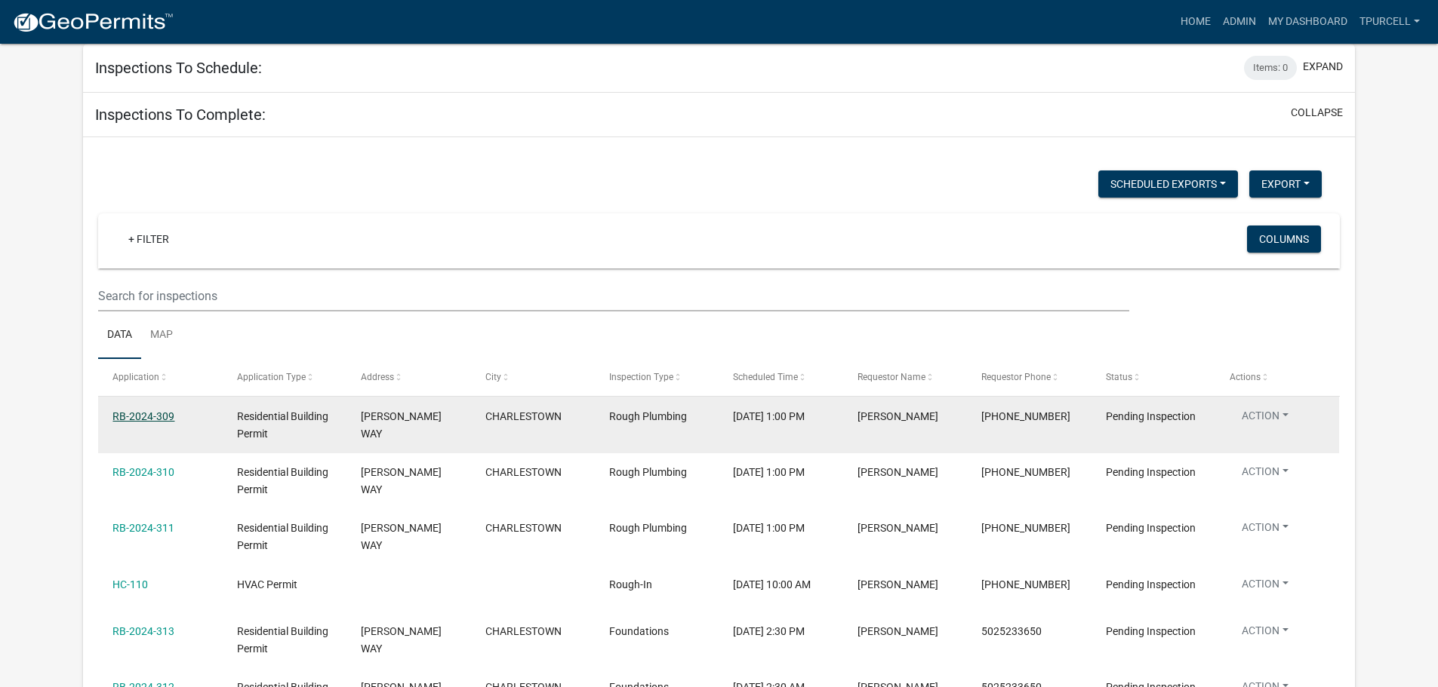
click at [145, 414] on link "RB-2024-309" at bounding box center [143, 417] width 62 height 12
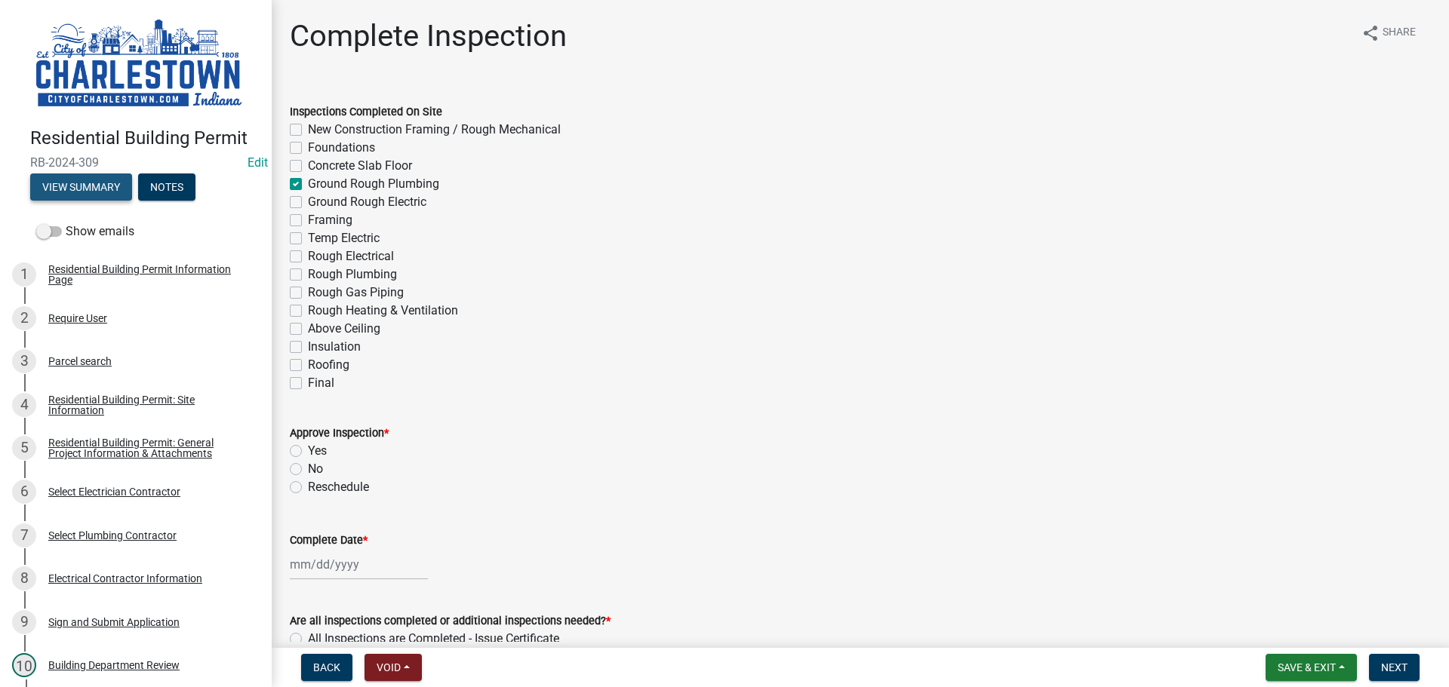
click at [119, 187] on button "View Summary" at bounding box center [81, 187] width 102 height 27
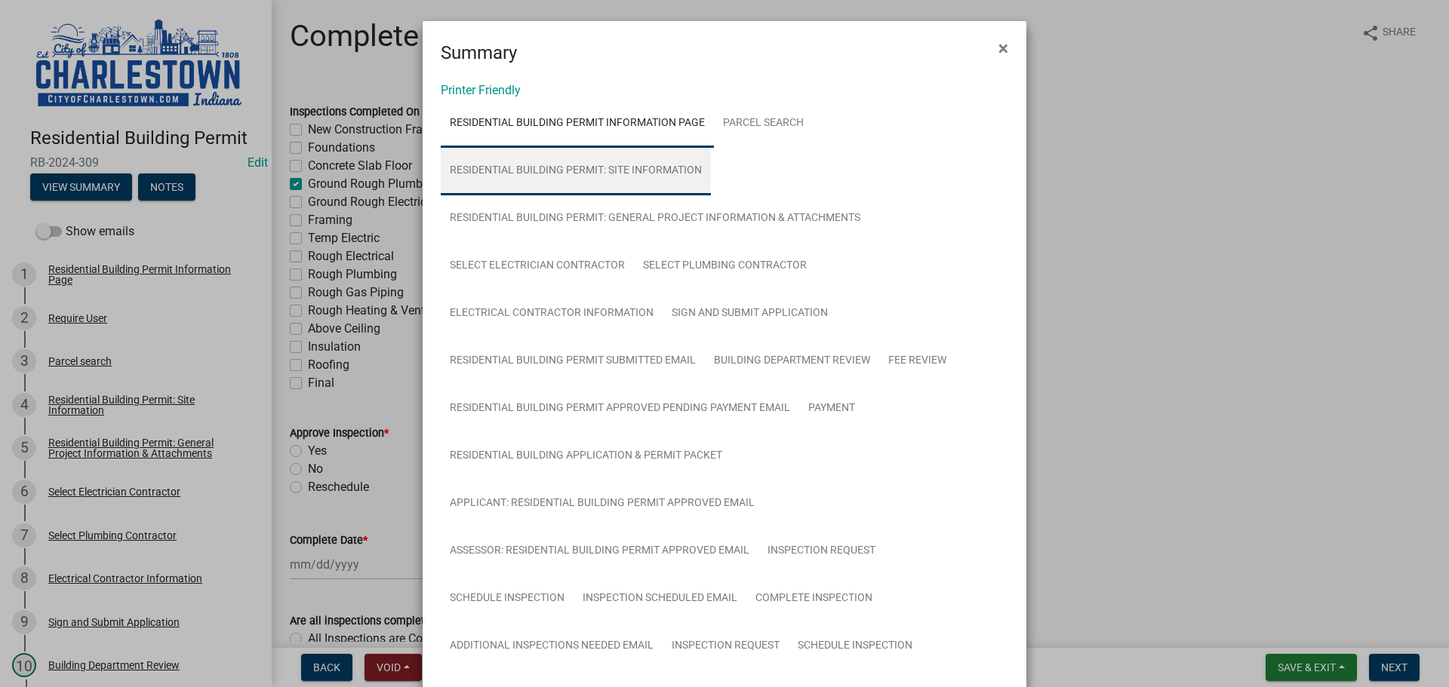
click at [653, 171] on link "Residential Building Permit: Site Information" at bounding box center [576, 171] width 270 height 48
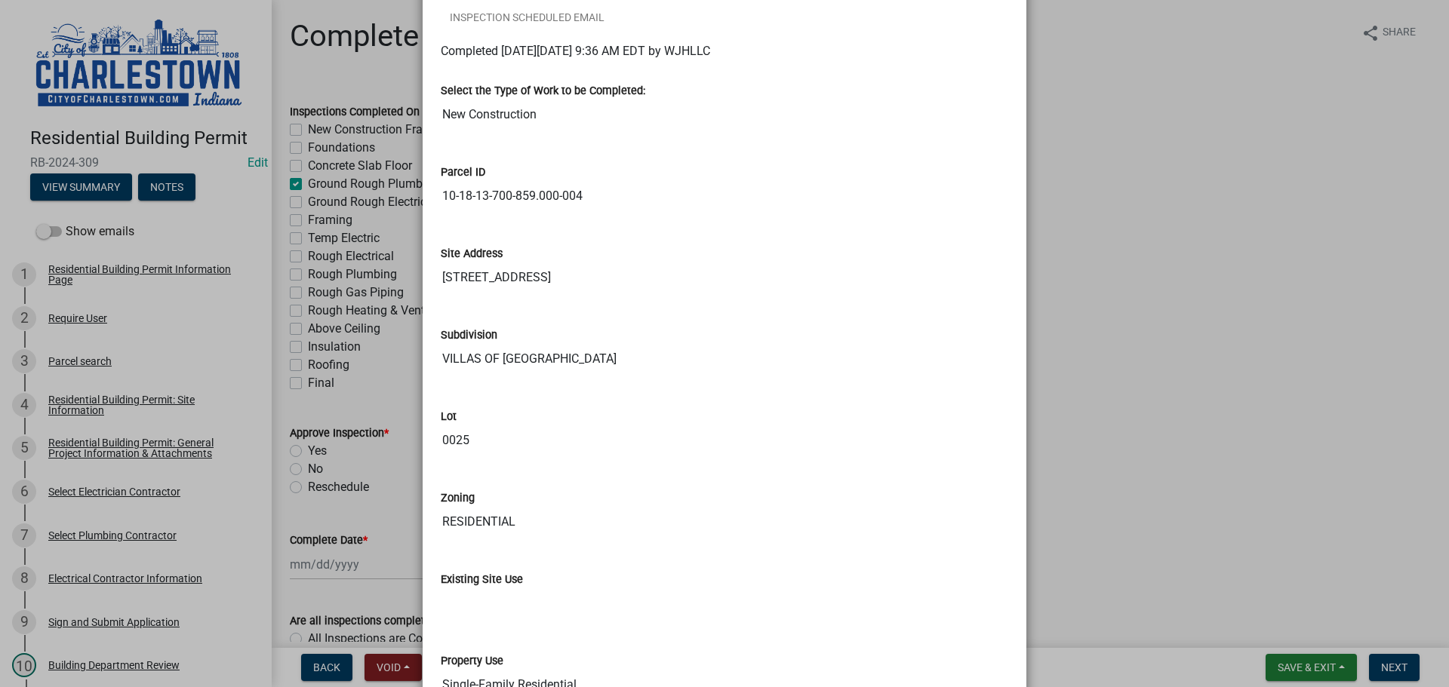
scroll to position [679, 0]
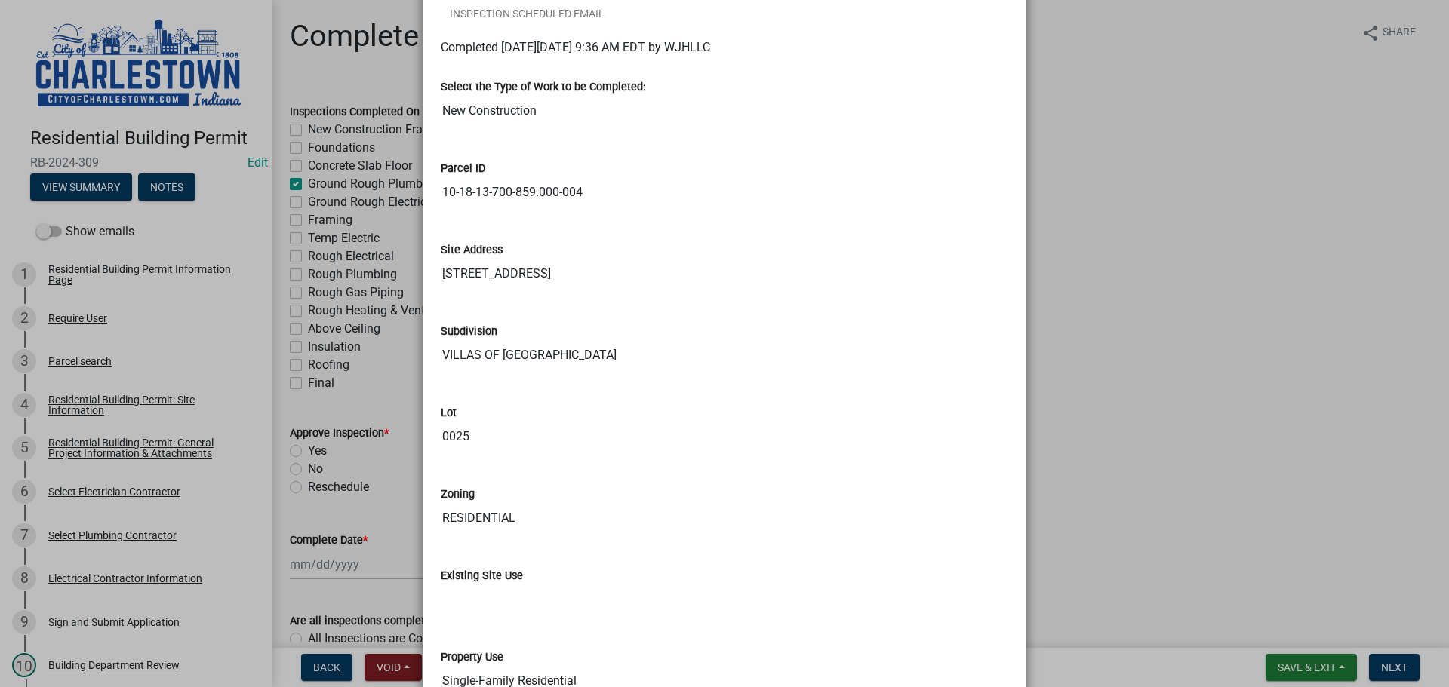
click at [1207, 248] on ngb-modal-window "Summary × Printer Friendly Residential Building Permit Information Page Parcel …" at bounding box center [724, 343] width 1449 height 687
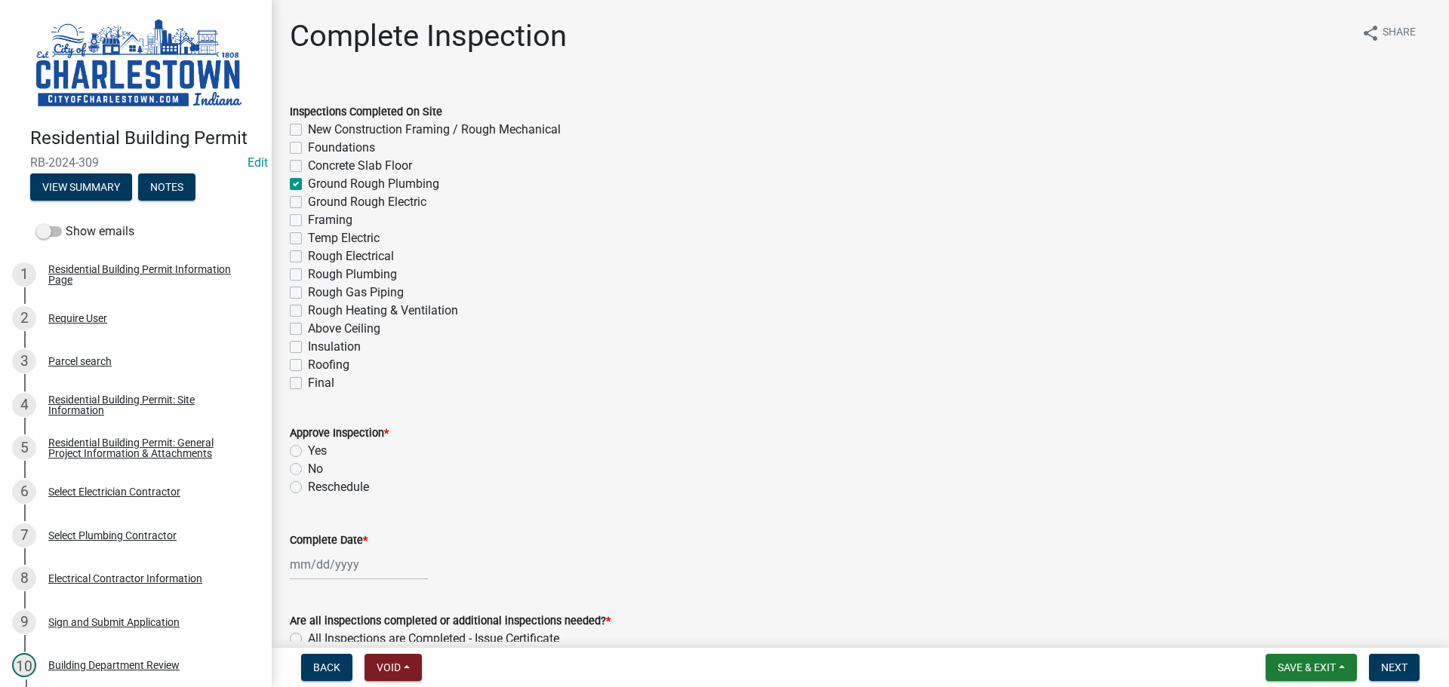
click at [308, 470] on label "No" at bounding box center [315, 469] width 15 height 18
click at [308, 470] on input "No" at bounding box center [313, 465] width 10 height 10
radio input "true"
select select "9"
select select "2025"
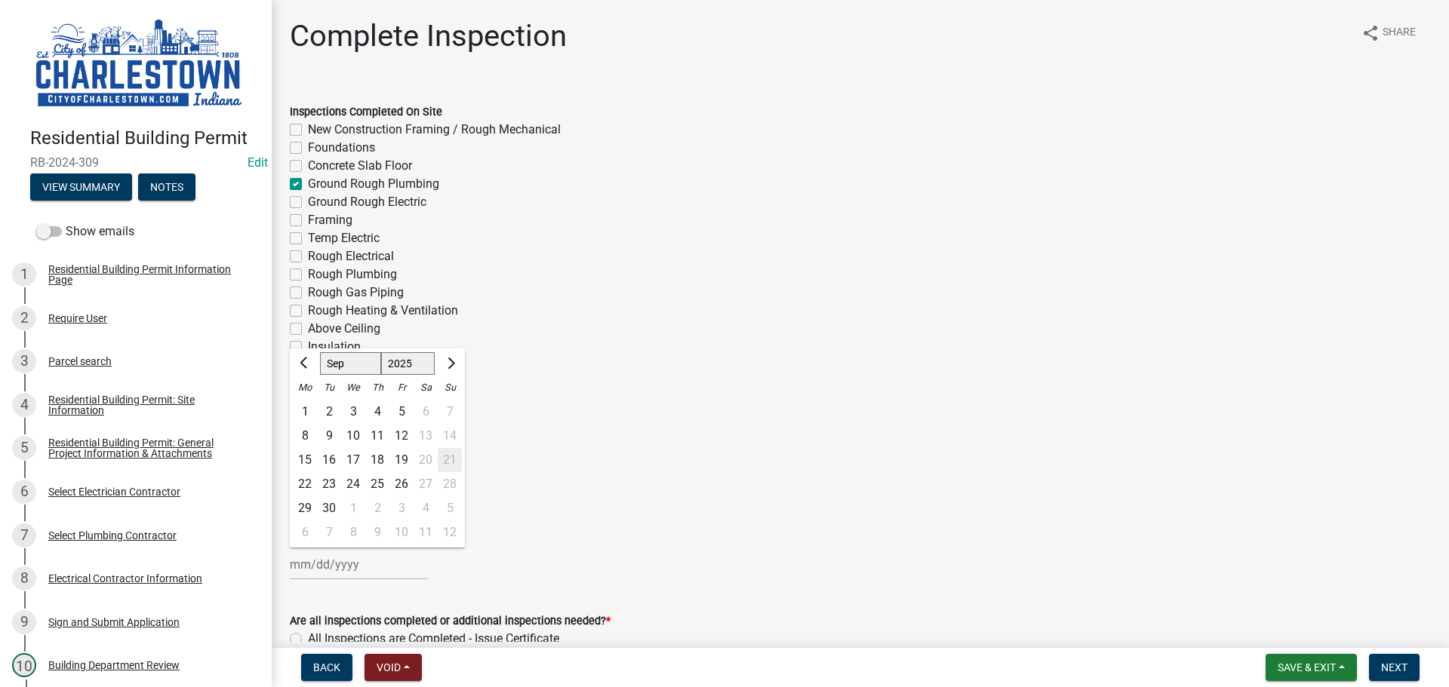
click at [330, 565] on div "[PERSON_NAME] Feb Mar Apr [PERSON_NAME][DATE] Oct Nov [DATE] 1526 1527 1528 152…" at bounding box center [359, 564] width 138 height 31
click at [404, 460] on div "19" at bounding box center [401, 460] width 24 height 24
type input "[DATE]"
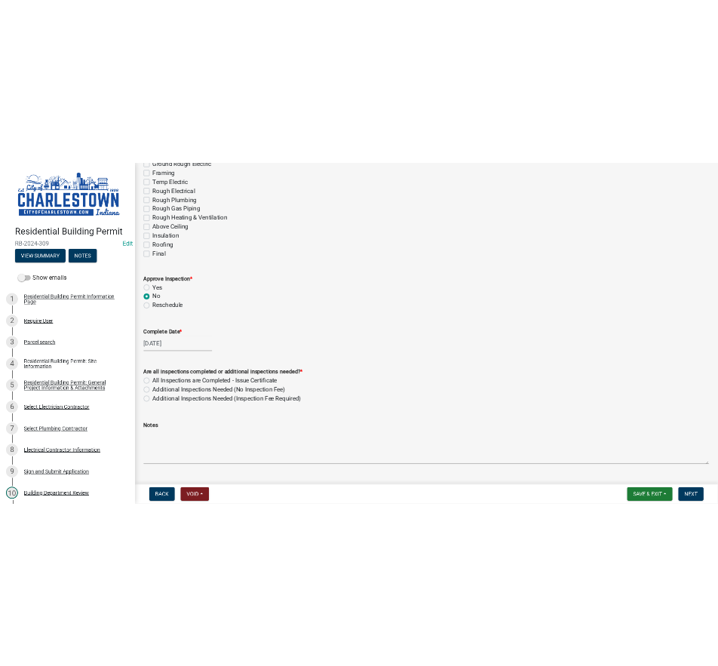
scroll to position [226, 0]
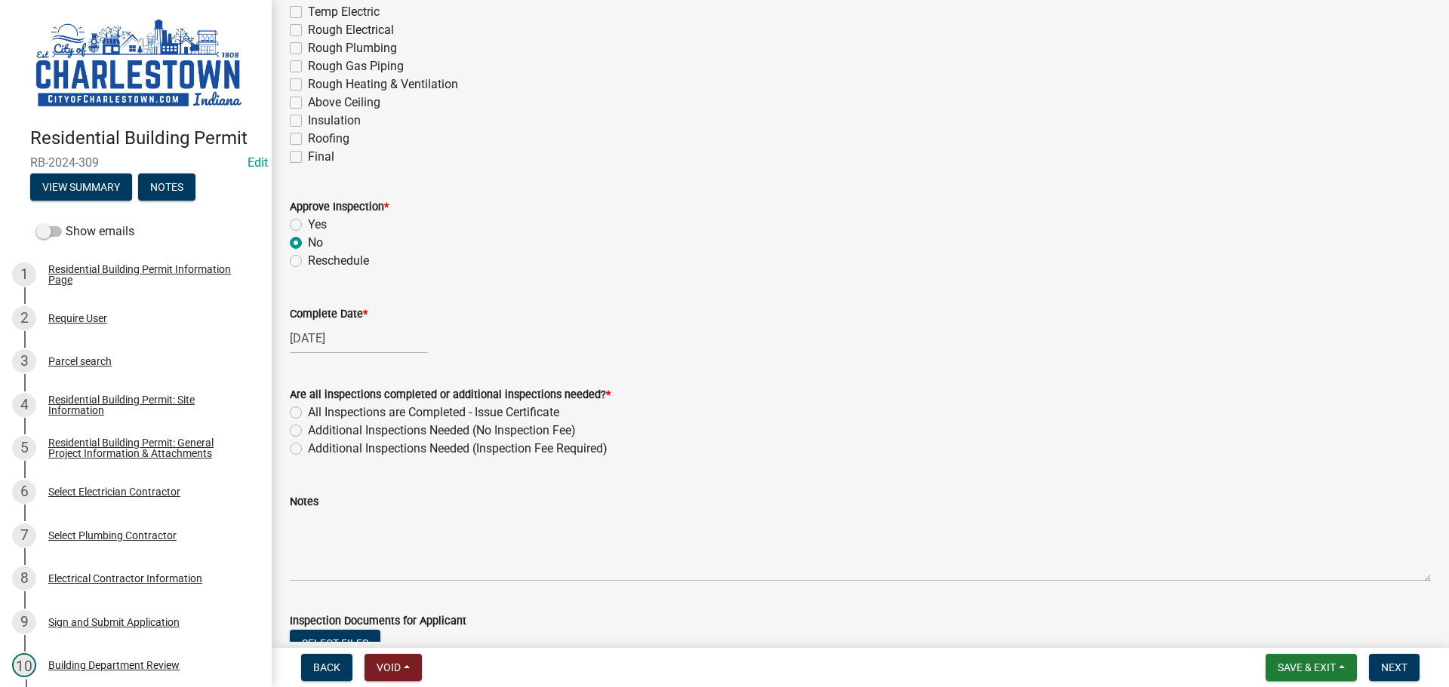
click at [308, 453] on label "Additional Inspections Needed (Inspection Fee Required)" at bounding box center [458, 449] width 300 height 18
click at [308, 450] on input "Additional Inspections Needed (Inspection Fee Required)" at bounding box center [313, 445] width 10 height 10
radio input "true"
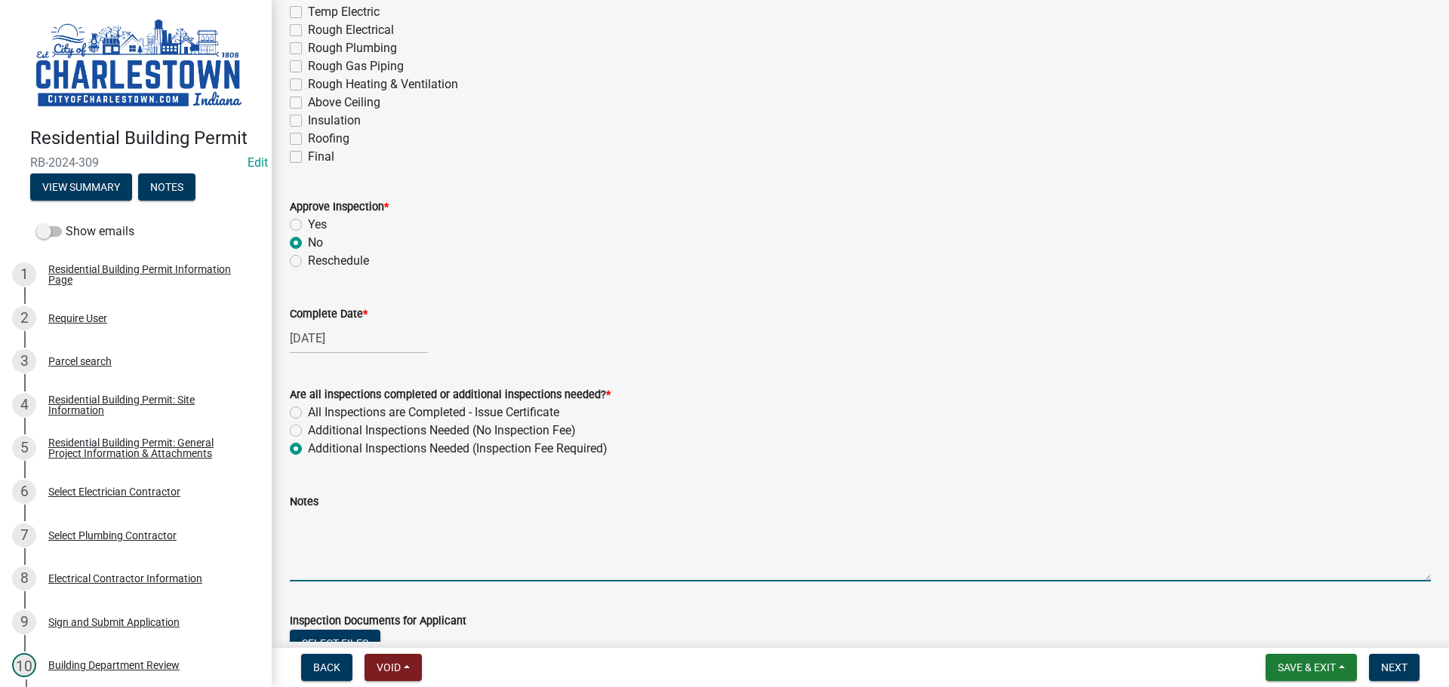
click at [346, 518] on textarea "Notes" at bounding box center [860, 546] width 1141 height 71
type textarea "t"
click at [340, 521] on textarea "water lins and sewer line is 13" below frost line" at bounding box center [860, 546] width 1141 height 71
click at [553, 524] on textarea "water line and sewer line is 13" below frost line" at bounding box center [860, 546] width 1141 height 71
type textarea "water line and sewer line is 13" below frost line needing to be"
